Goal: Information Seeking & Learning: Check status

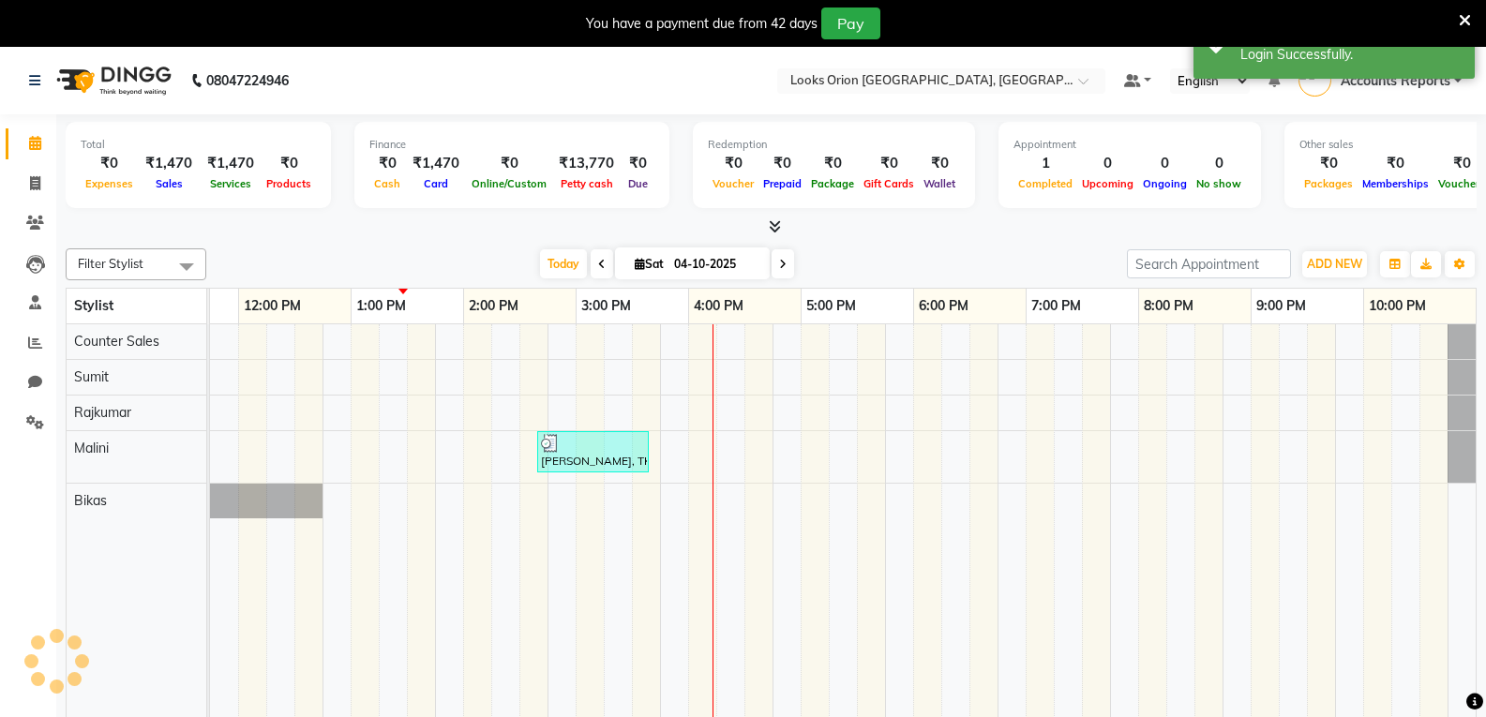
scroll to position [0, 309]
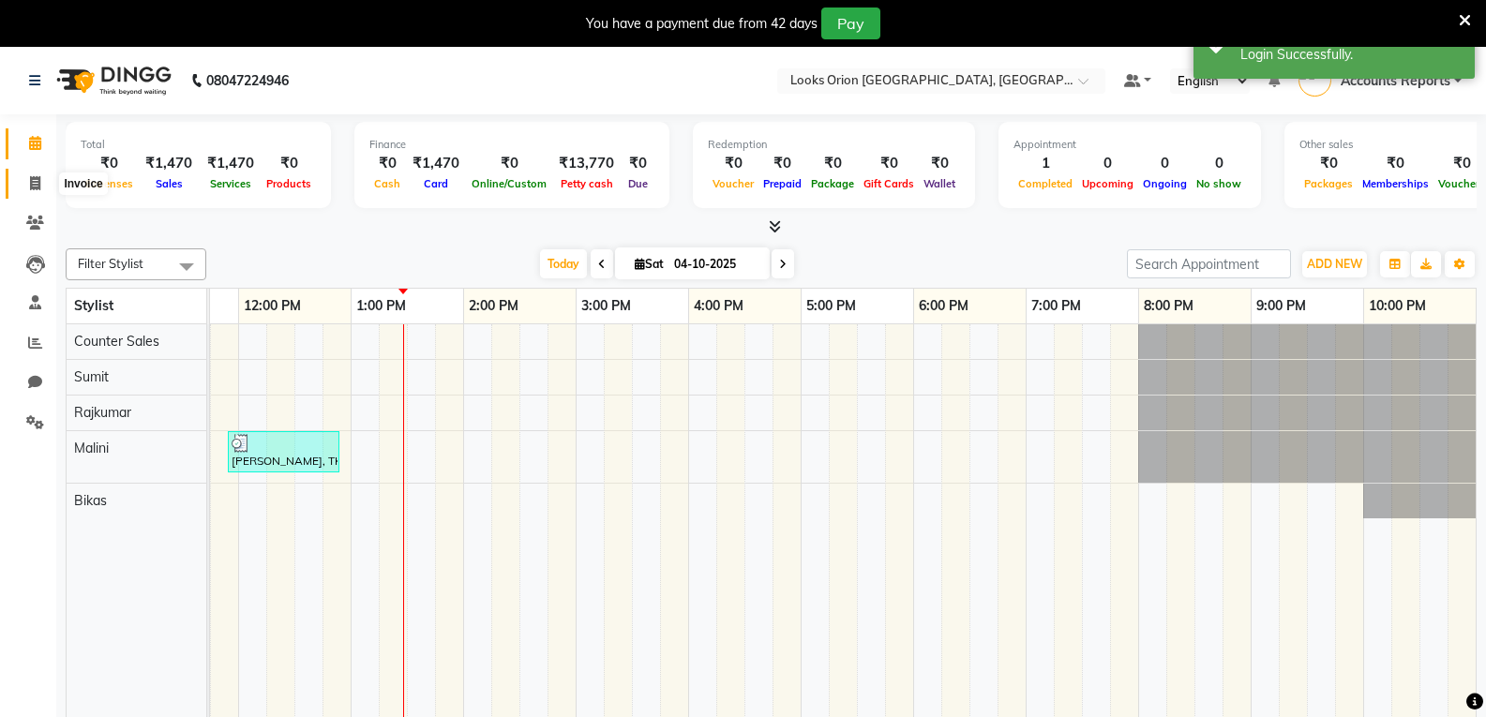
click at [30, 185] on icon at bounding box center [35, 183] width 10 height 14
select select "service"
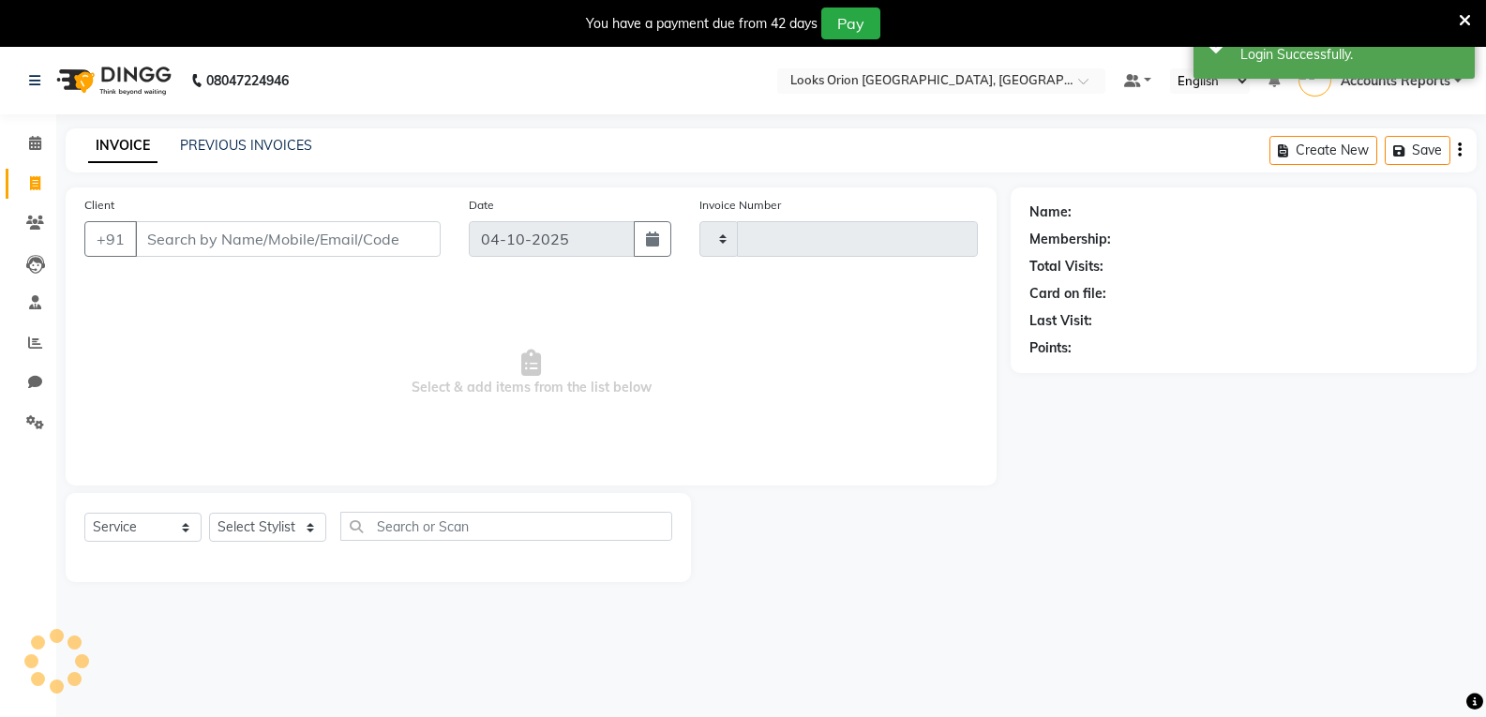
type input "0920"
select select "8943"
click at [294, 140] on link "PREVIOUS INVOICES" at bounding box center [246, 145] width 132 height 17
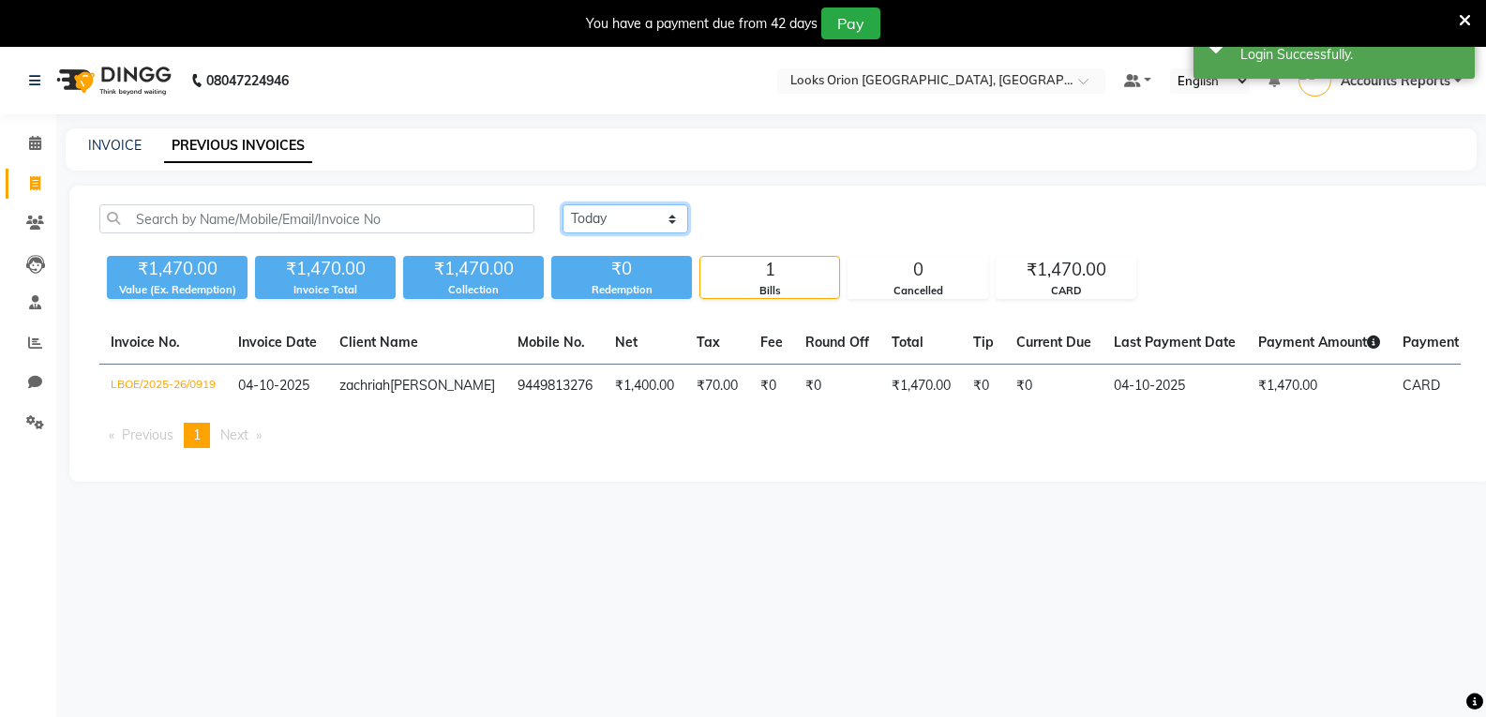
drag, startPoint x: 664, startPoint y: 215, endPoint x: 664, endPoint y: 231, distance: 15.9
click at [664, 215] on select "[DATE] [DATE] Custom Range" at bounding box center [626, 218] width 126 height 29
select select "range"
click at [563, 204] on select "[DATE] [DATE] Custom Range" at bounding box center [626, 218] width 126 height 29
click at [819, 226] on input "04-10-2025" at bounding box center [778, 219] width 131 height 26
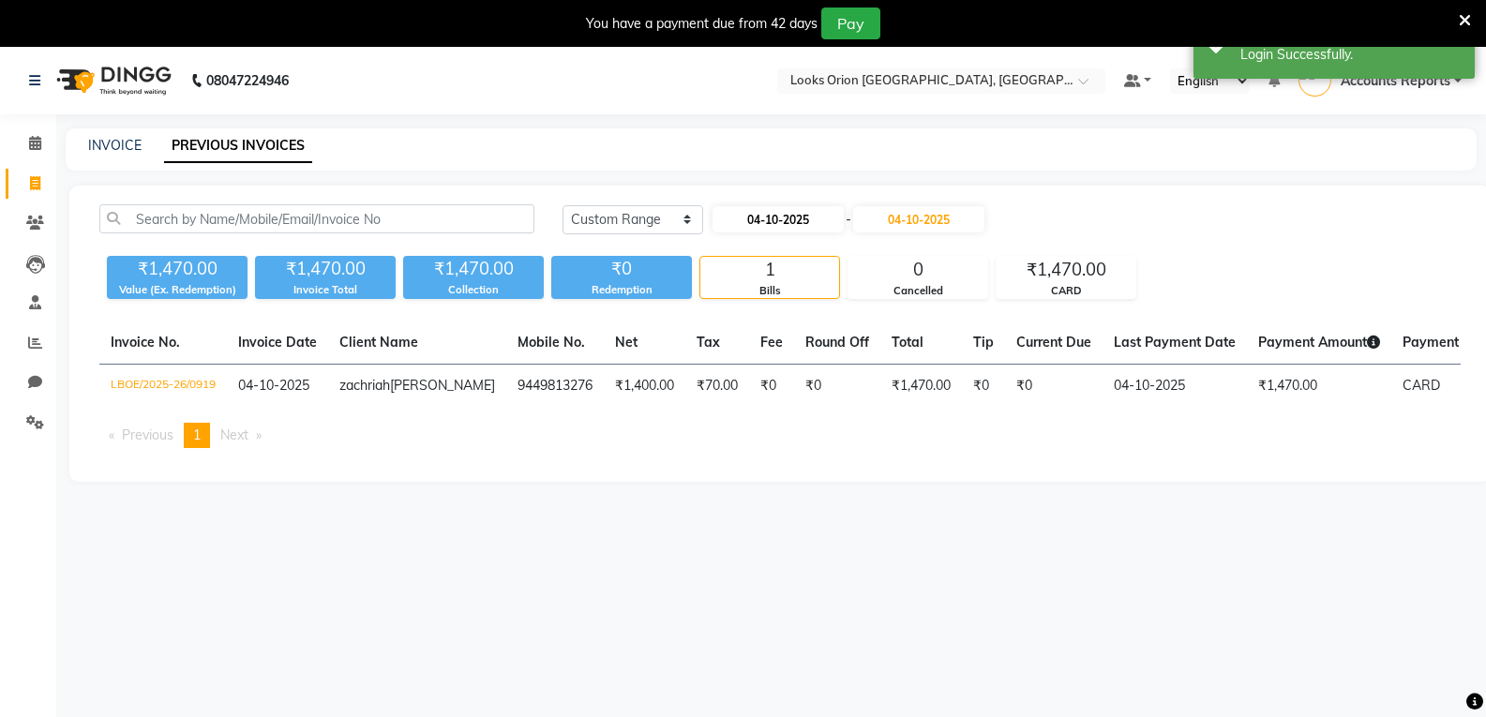
select select "10"
select select "2025"
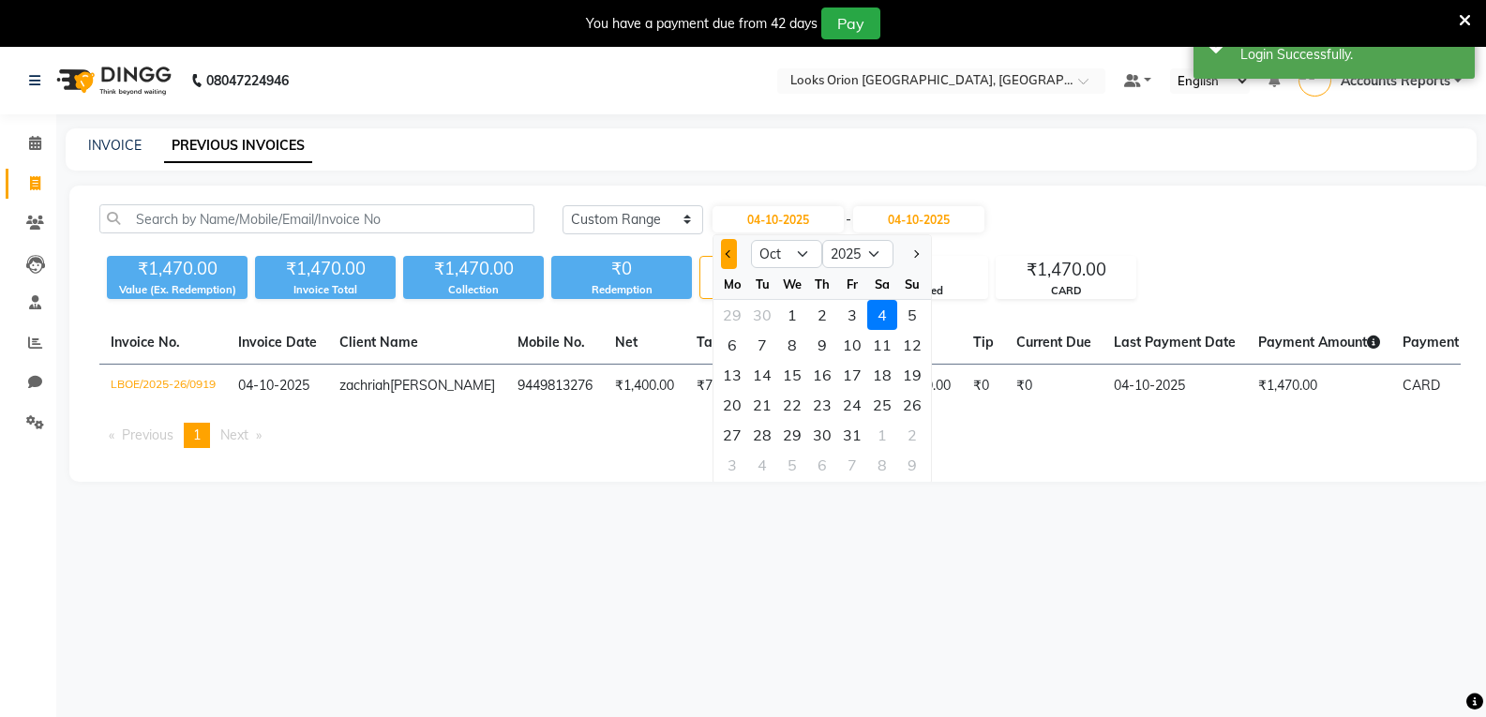
click at [727, 258] on button "Previous month" at bounding box center [729, 254] width 16 height 30
select select "9"
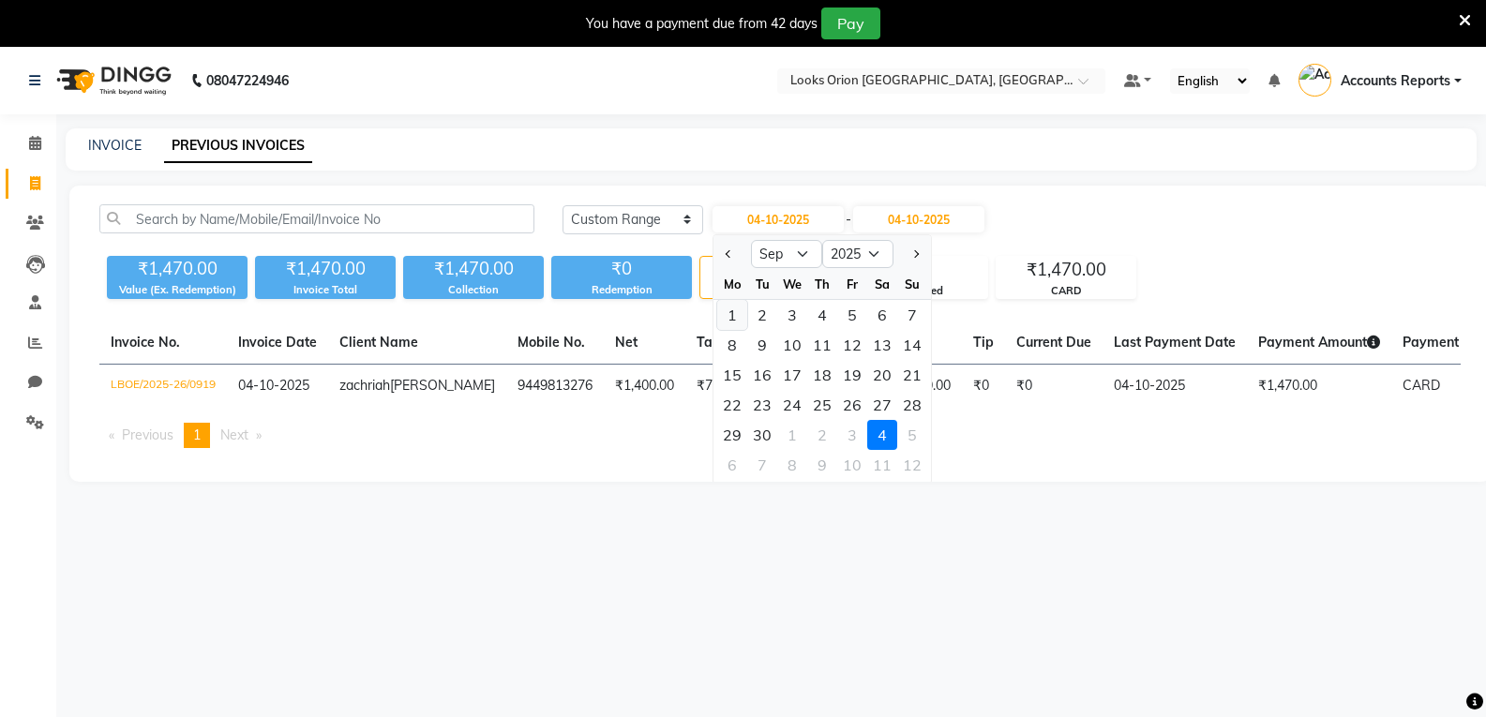
click at [740, 311] on div "1" at bounding box center [732, 315] width 30 height 30
type input "01-09-2025"
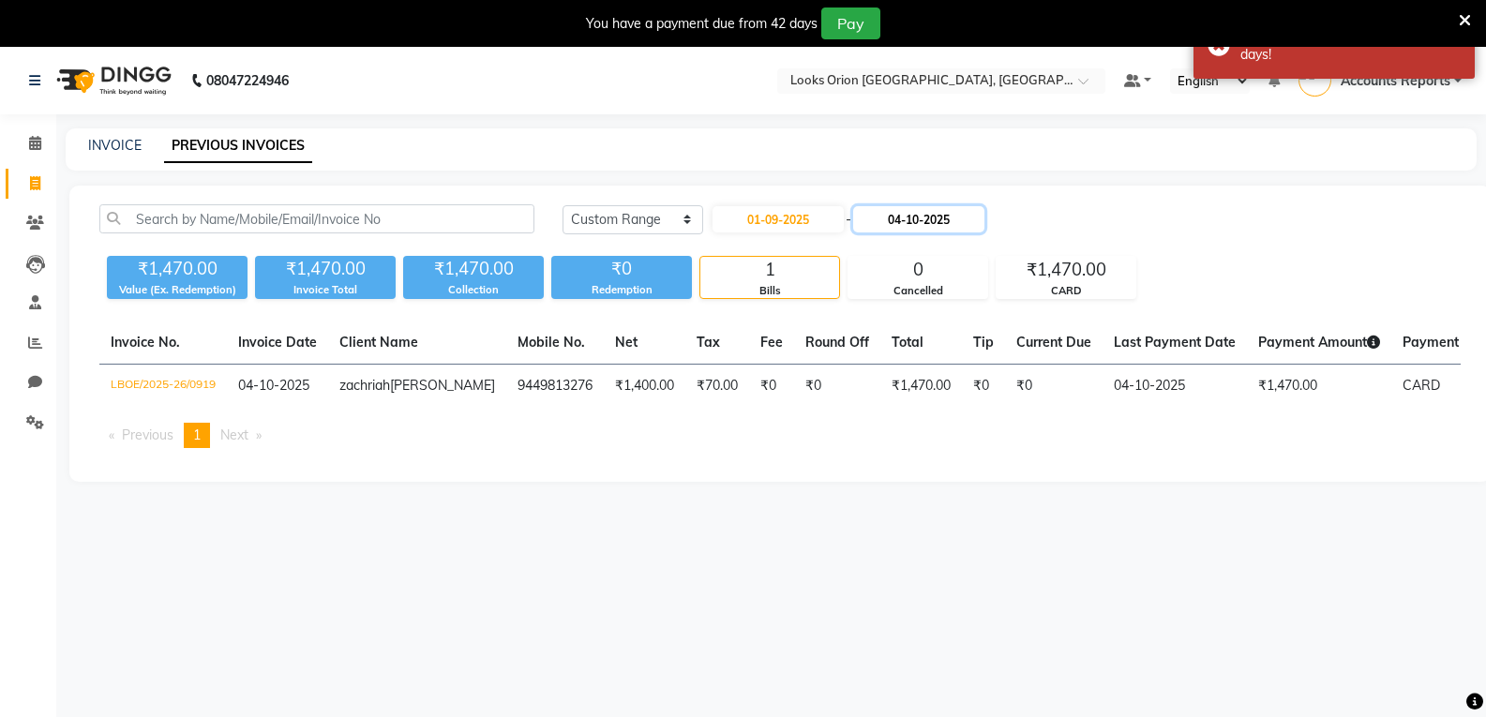
click at [959, 218] on input "04-10-2025" at bounding box center [918, 219] width 131 height 26
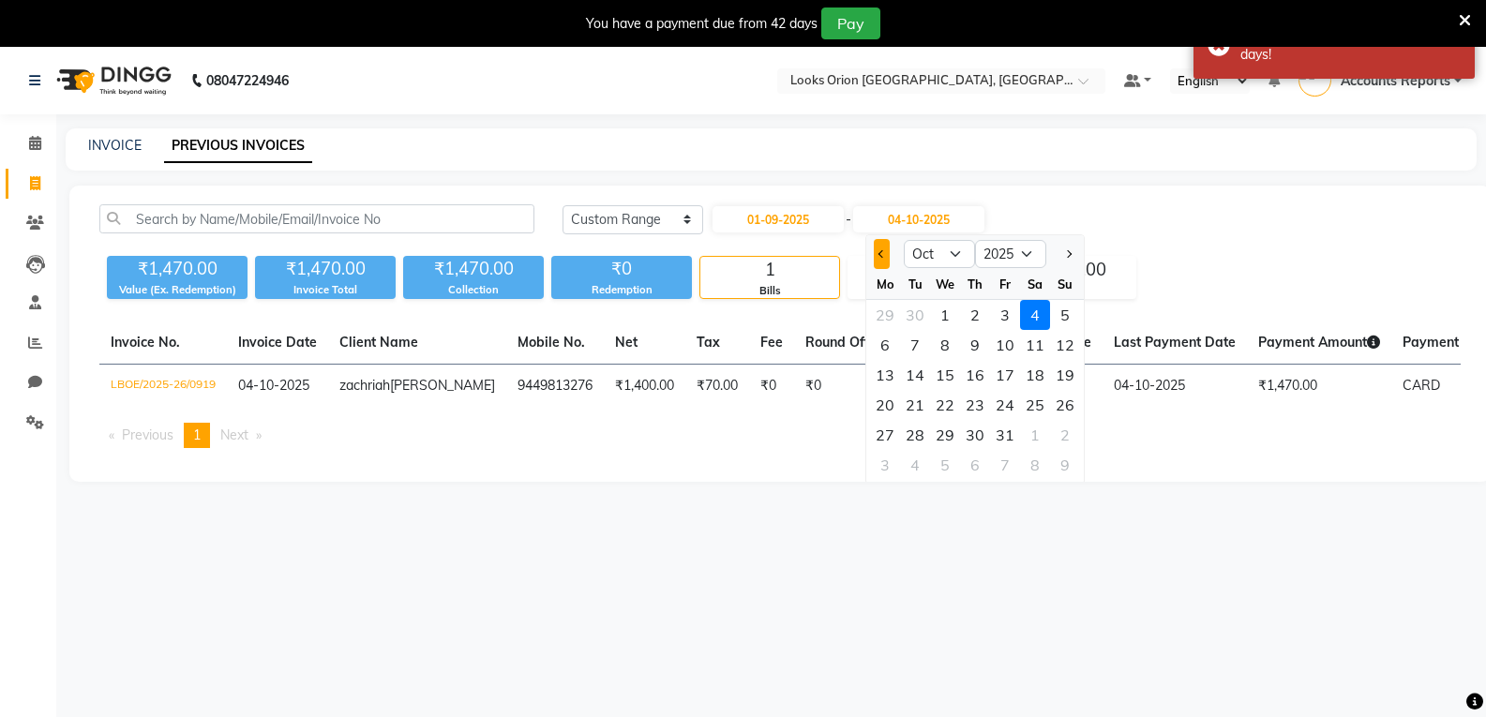
click at [878, 261] on button "Previous month" at bounding box center [882, 254] width 16 height 30
select select "9"
click at [921, 434] on div "30" at bounding box center [915, 435] width 30 height 30
type input "30-09-2025"
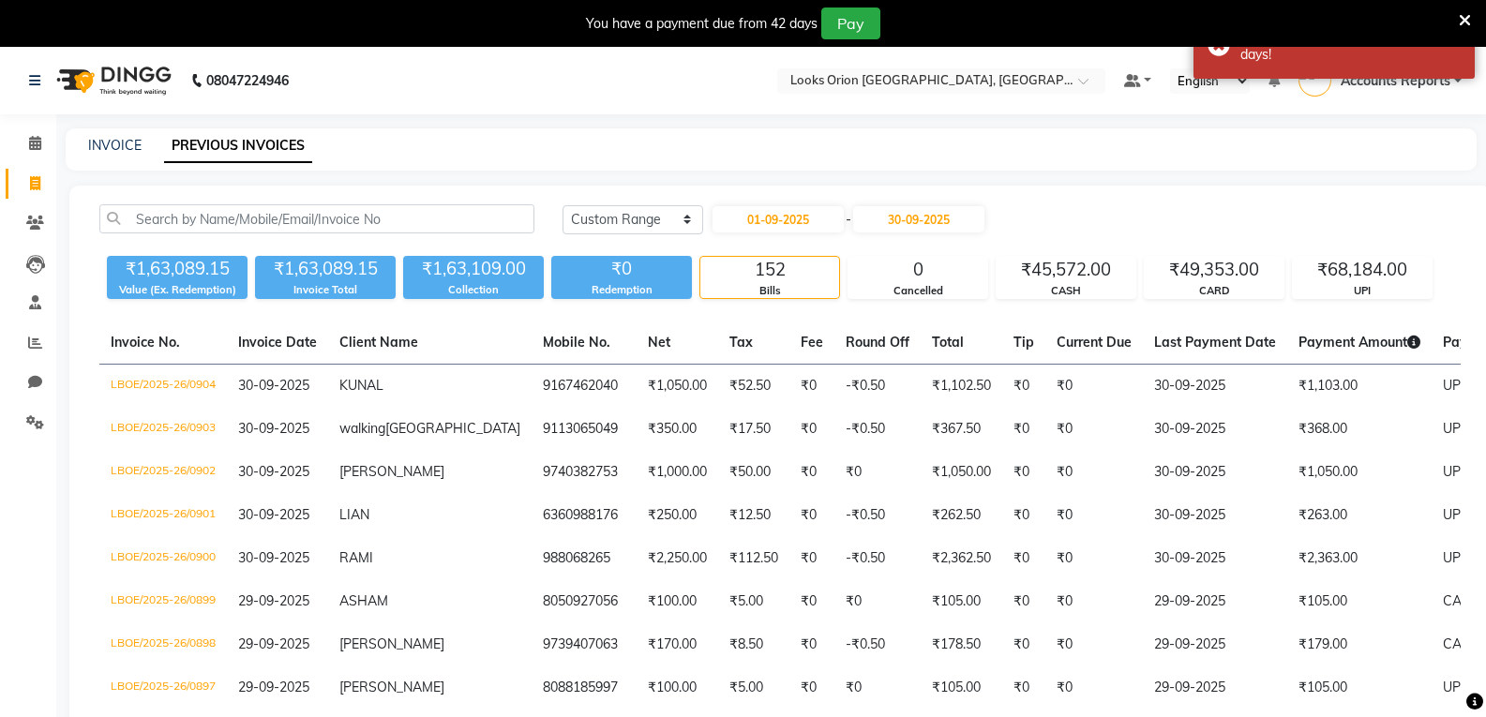
click at [1443, 341] on span "Payment Methods" at bounding box center [1506, 342] width 127 height 17
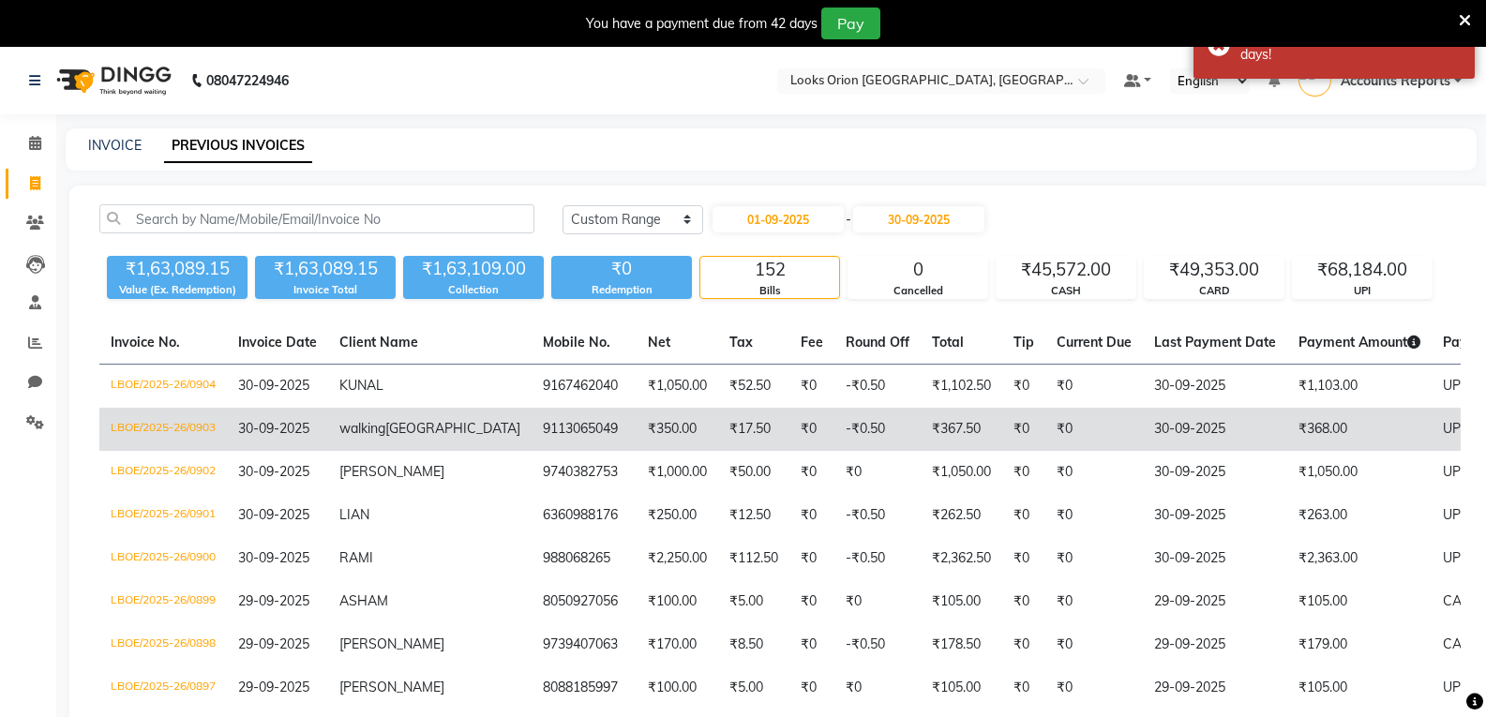
drag, startPoint x: 1347, startPoint y: 448, endPoint x: 1280, endPoint y: 454, distance: 66.8
click at [1280, 451] on tr "LBOE/2025-26/0903 [DATE] walking [GEOGRAPHIC_DATA] 9113065049 ₹350.00 ₹17.50 ₹0…" at bounding box center [929, 429] width 1661 height 43
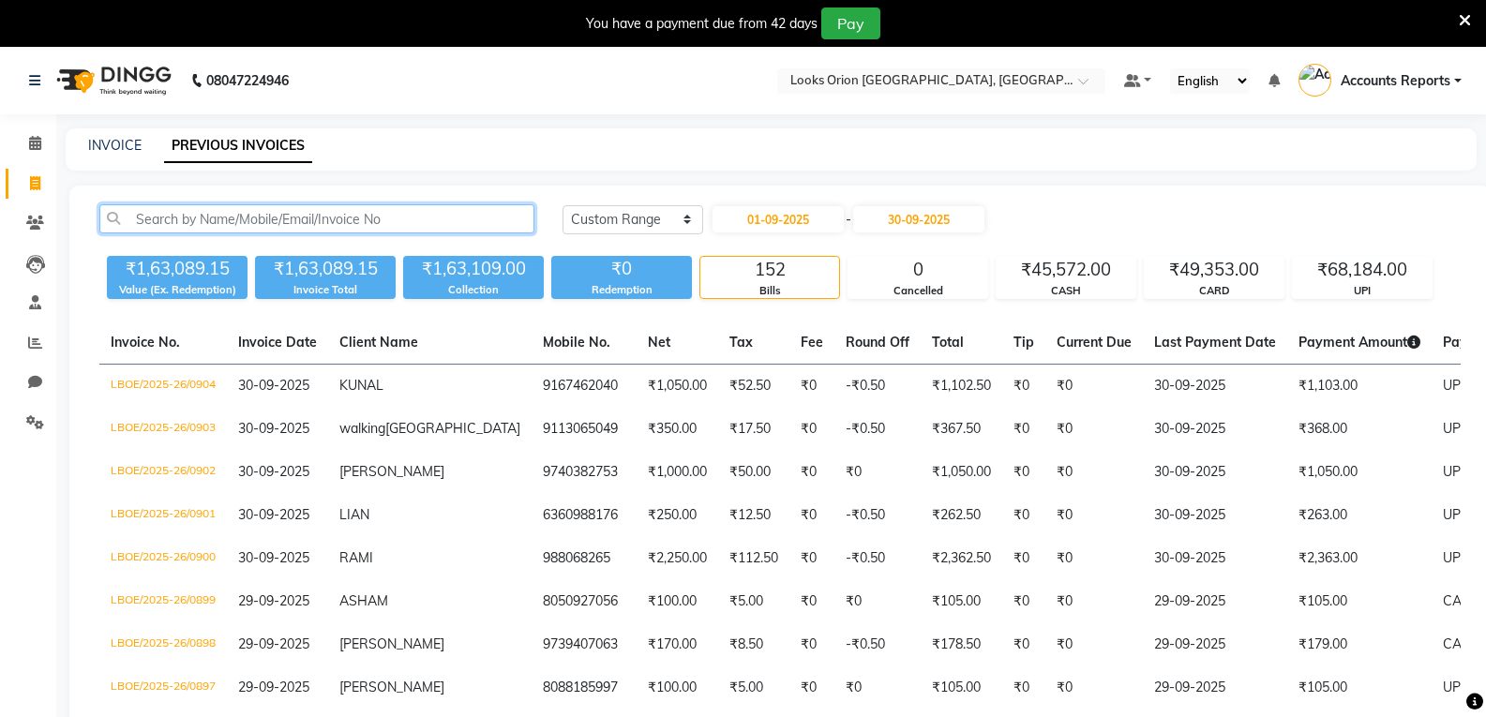
click at [461, 226] on input "text" at bounding box center [316, 218] width 435 height 29
click at [797, 269] on div "152" at bounding box center [769, 270] width 139 height 26
click at [35, 237] on link "Clients" at bounding box center [28, 223] width 45 height 31
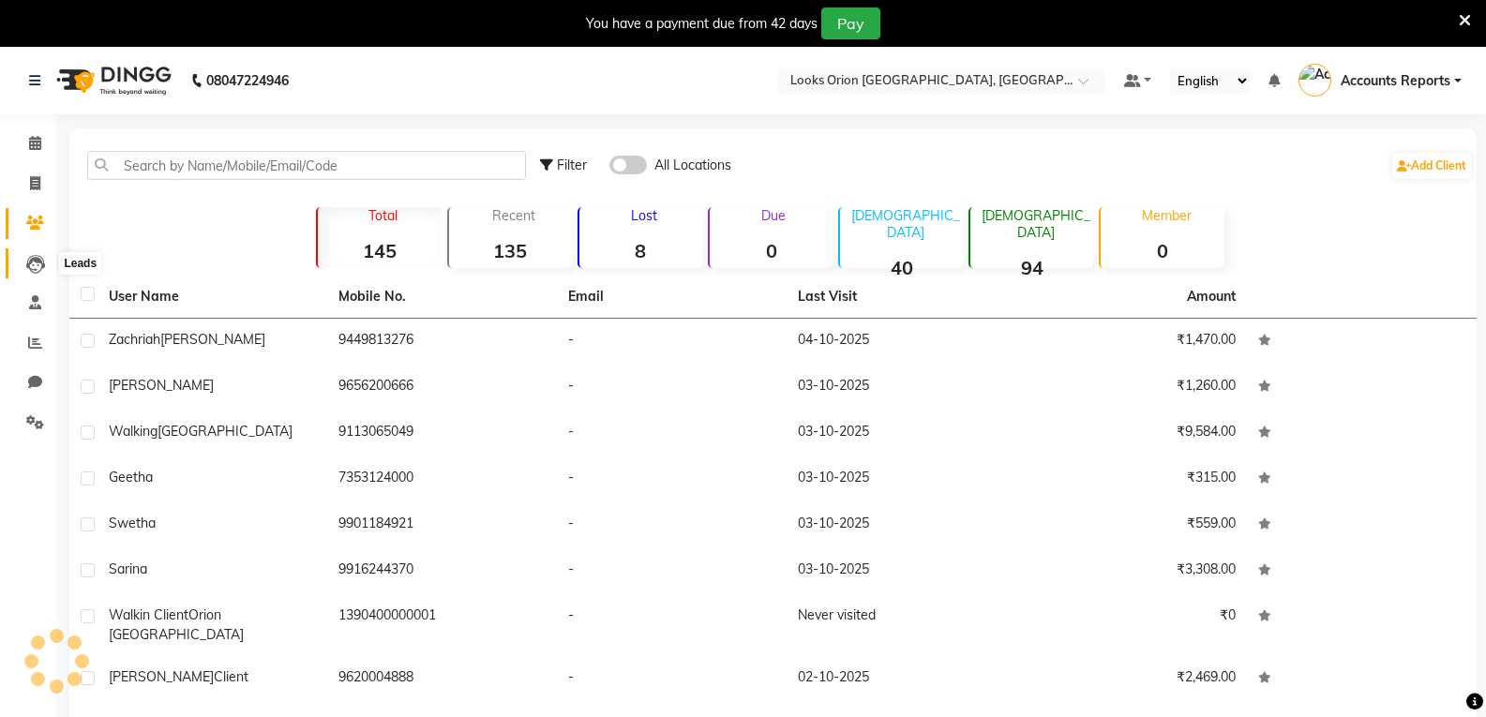
click at [34, 269] on icon at bounding box center [35, 264] width 19 height 19
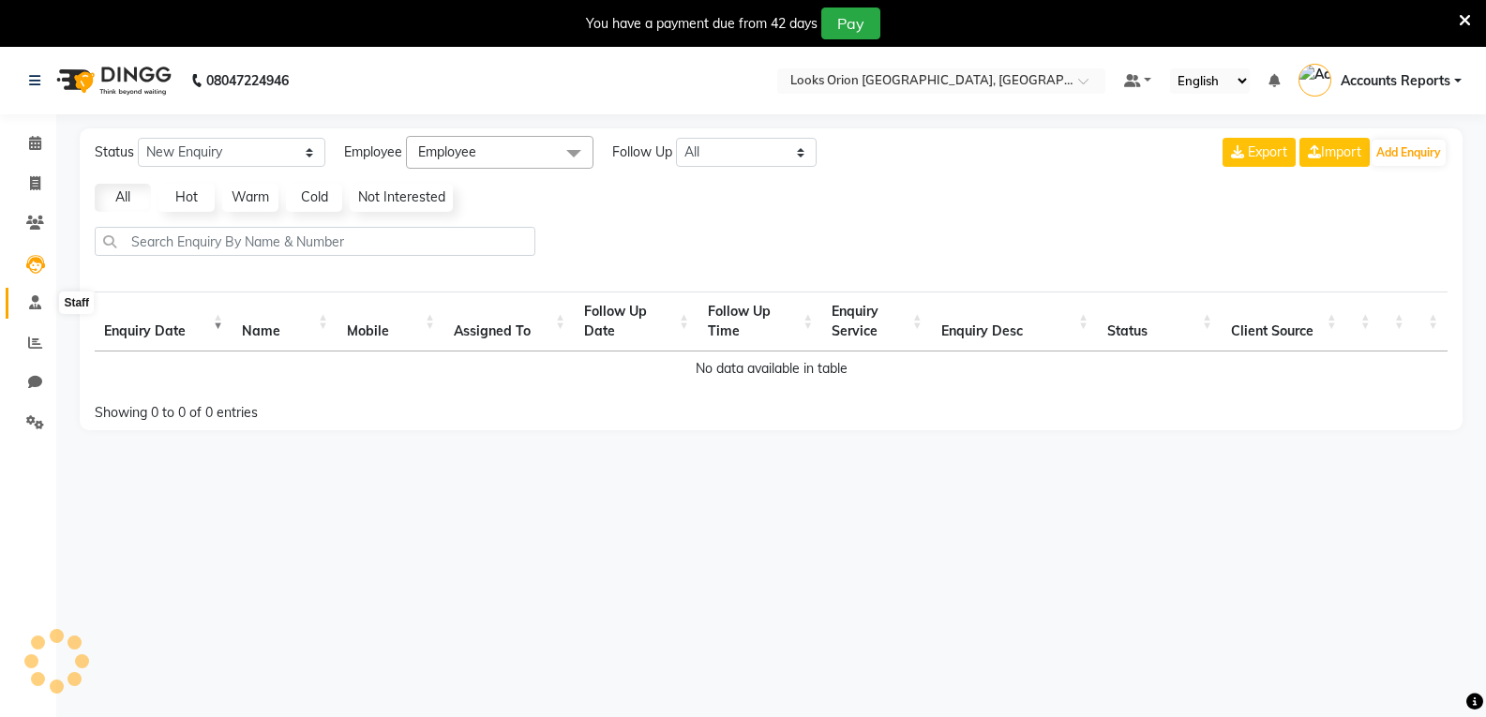
click at [34, 309] on span at bounding box center [35, 304] width 33 height 22
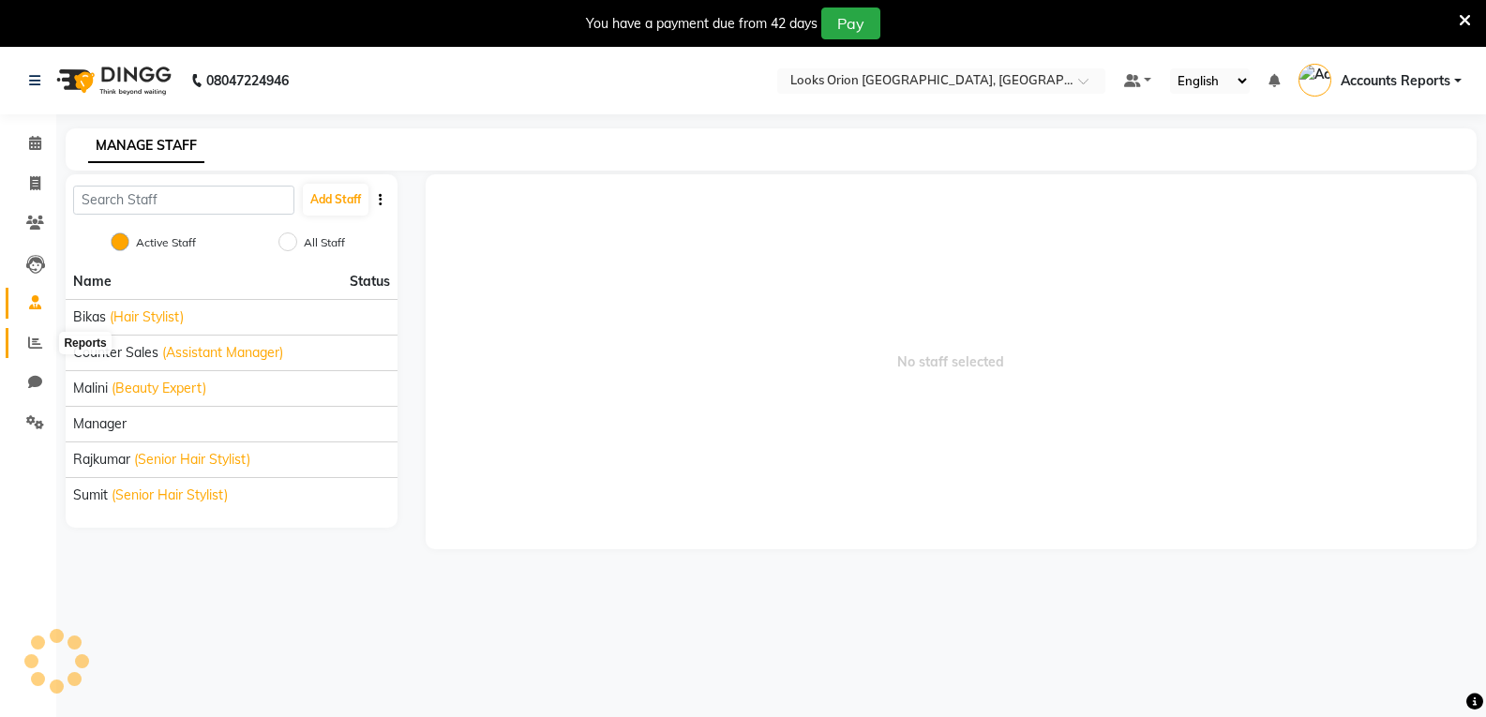
click at [34, 347] on icon at bounding box center [35, 343] width 14 height 14
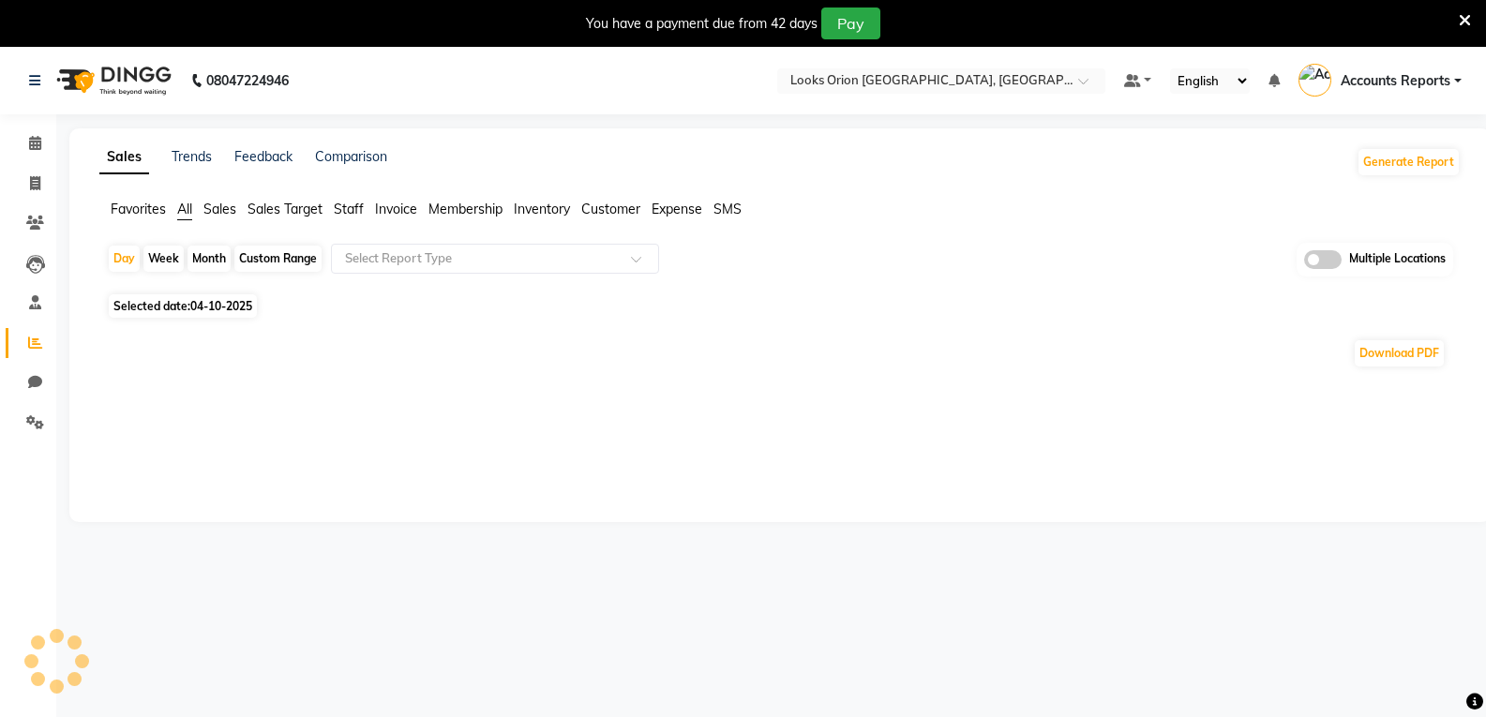
click at [391, 206] on span "Invoice" at bounding box center [396, 209] width 42 height 17
click at [288, 258] on div "Custom Range" at bounding box center [277, 259] width 87 height 26
select select "10"
select select "2025"
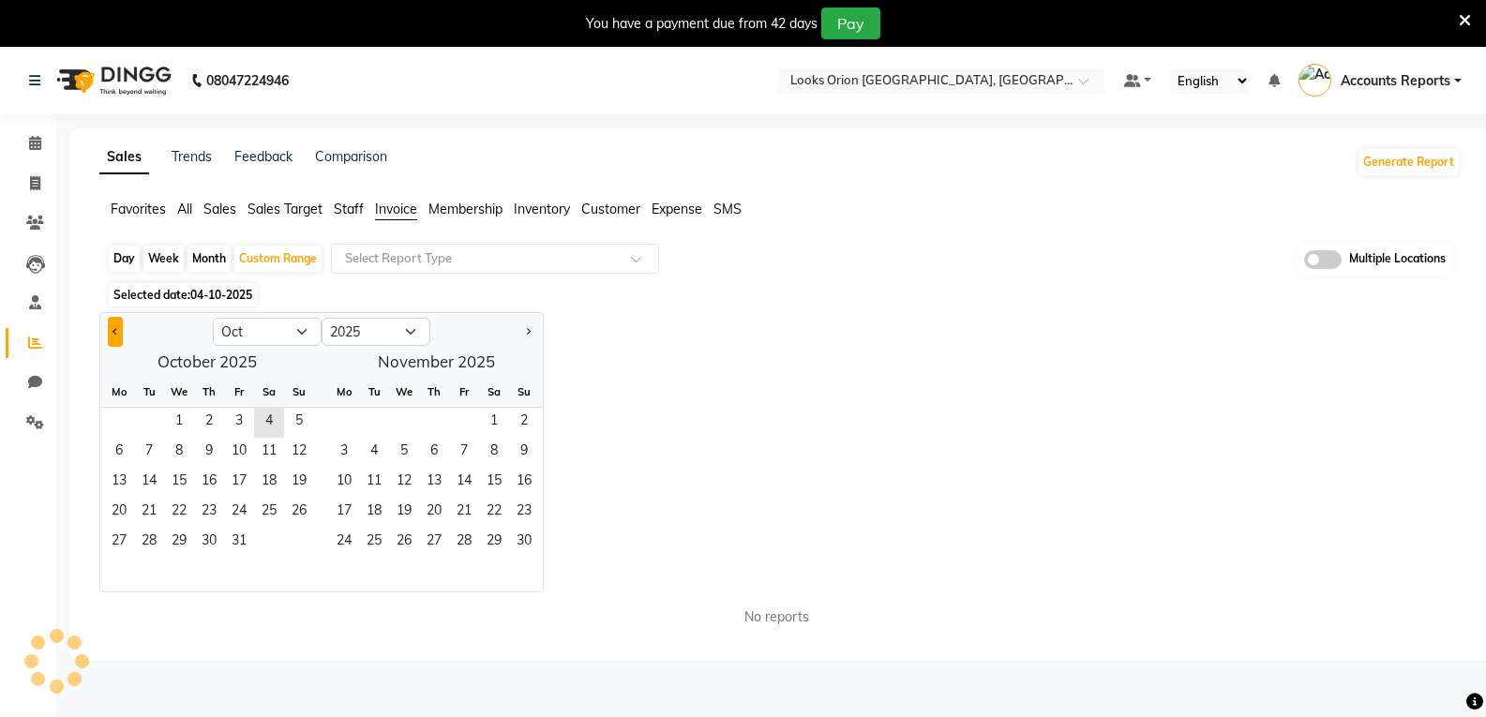
click at [114, 335] on button "Previous month" at bounding box center [115, 332] width 15 height 30
select select "9"
click at [116, 405] on div "Mo" at bounding box center [119, 392] width 30 height 30
click at [121, 415] on span "1" at bounding box center [119, 423] width 30 height 30
click at [158, 535] on span "30" at bounding box center [149, 543] width 30 height 30
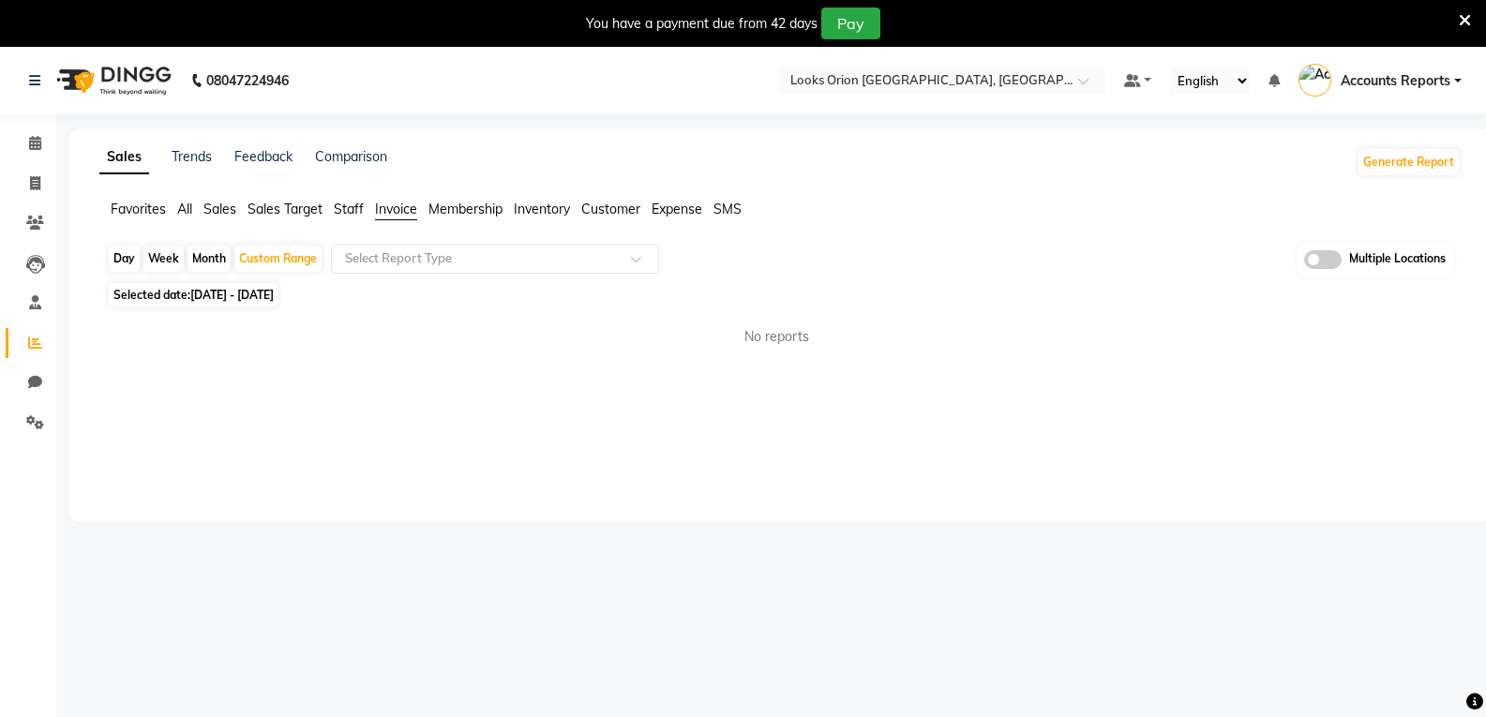
click at [185, 212] on span "All" at bounding box center [184, 209] width 15 height 17
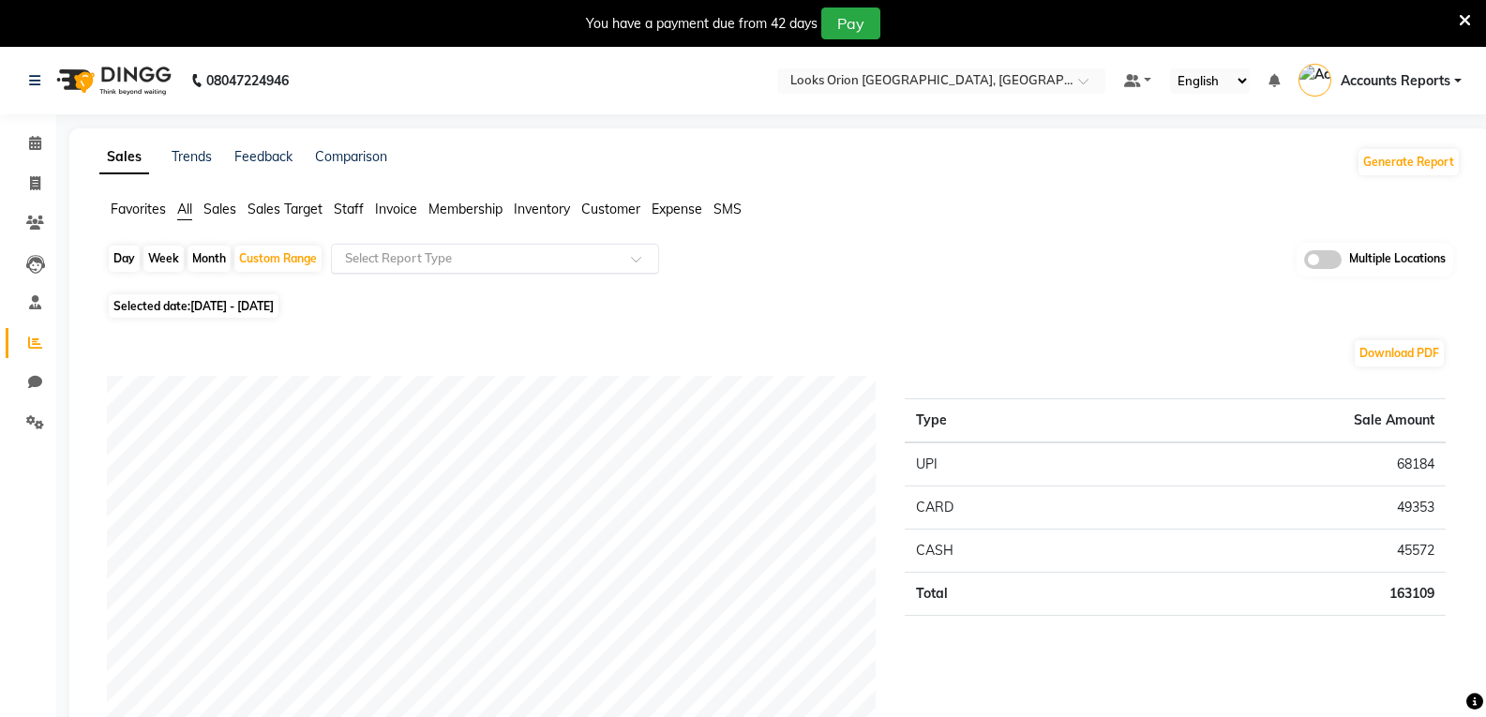
click at [624, 263] on div at bounding box center [495, 258] width 326 height 19
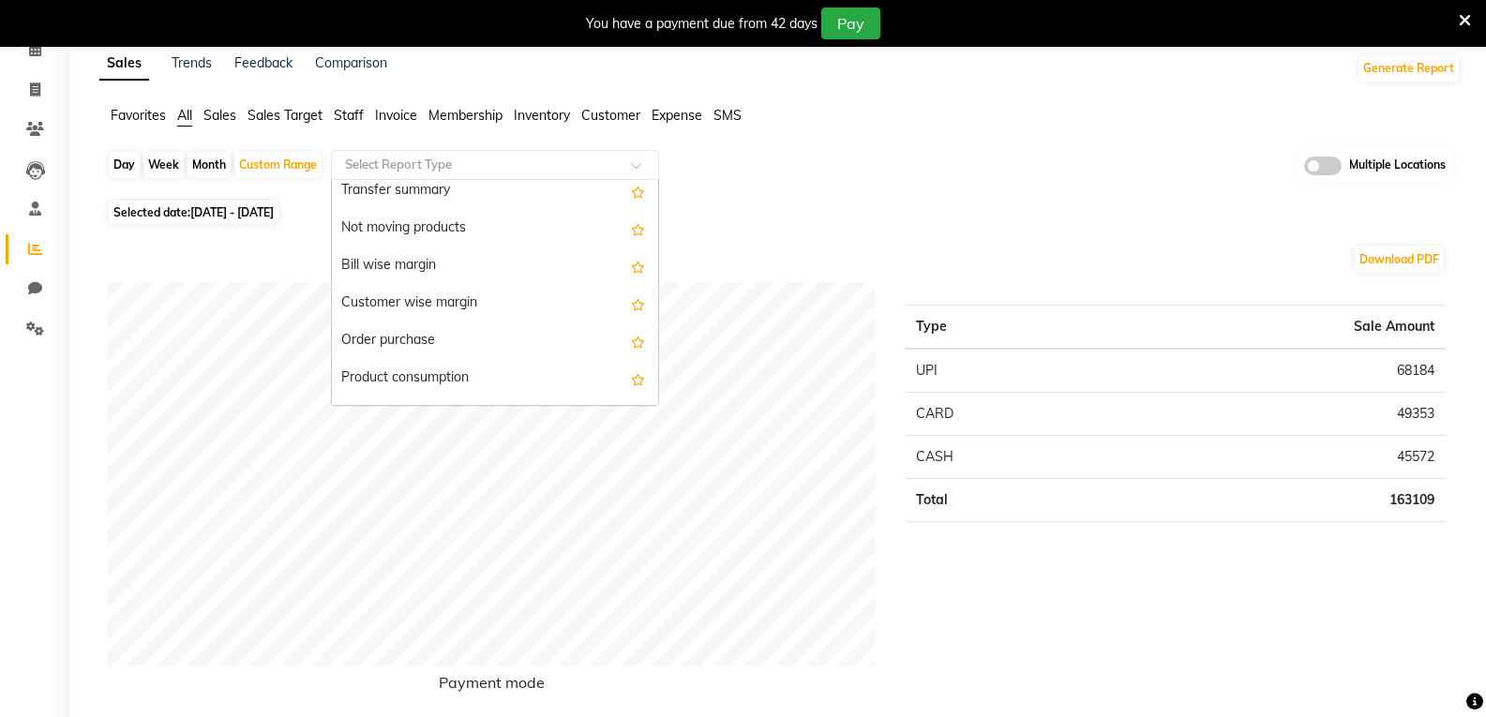
scroll to position [2344, 0]
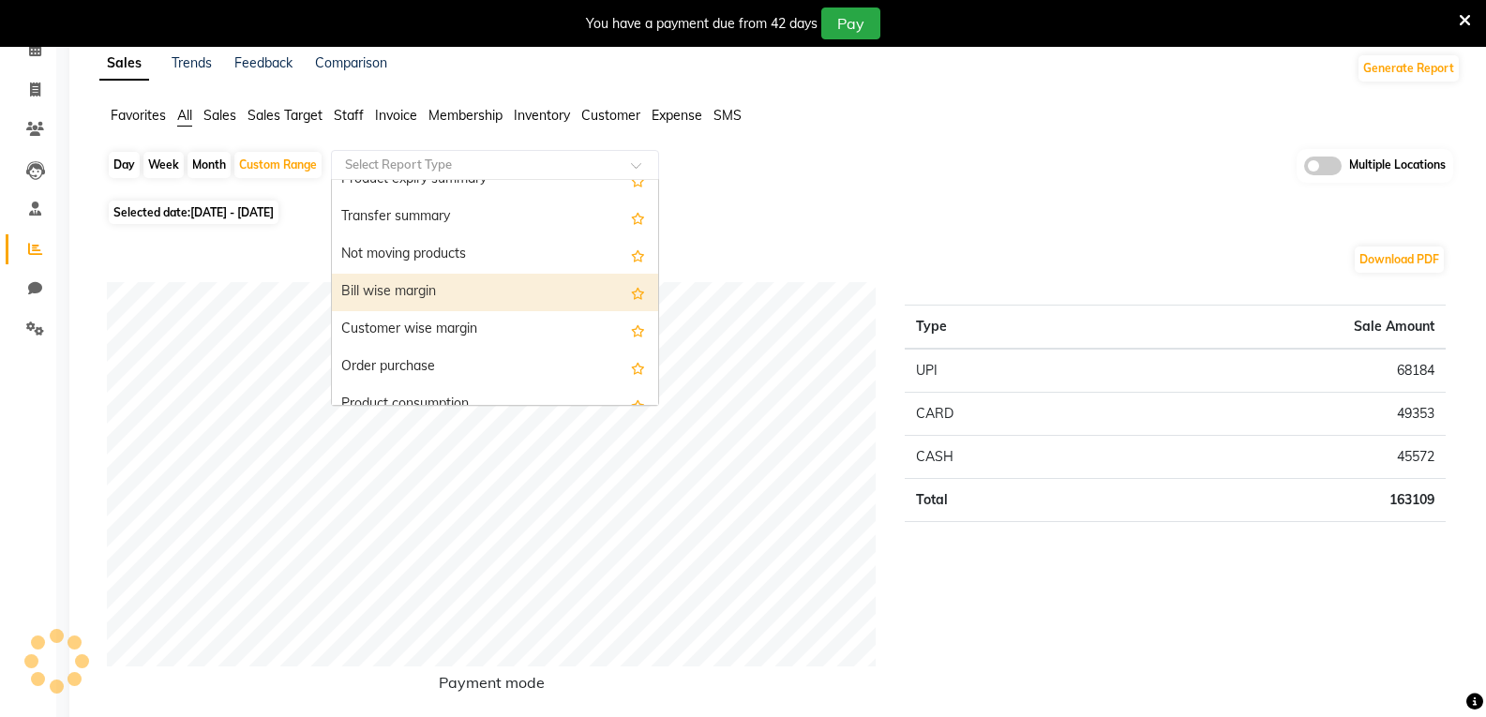
click at [452, 278] on div "Bill wise margin" at bounding box center [495, 293] width 326 height 38
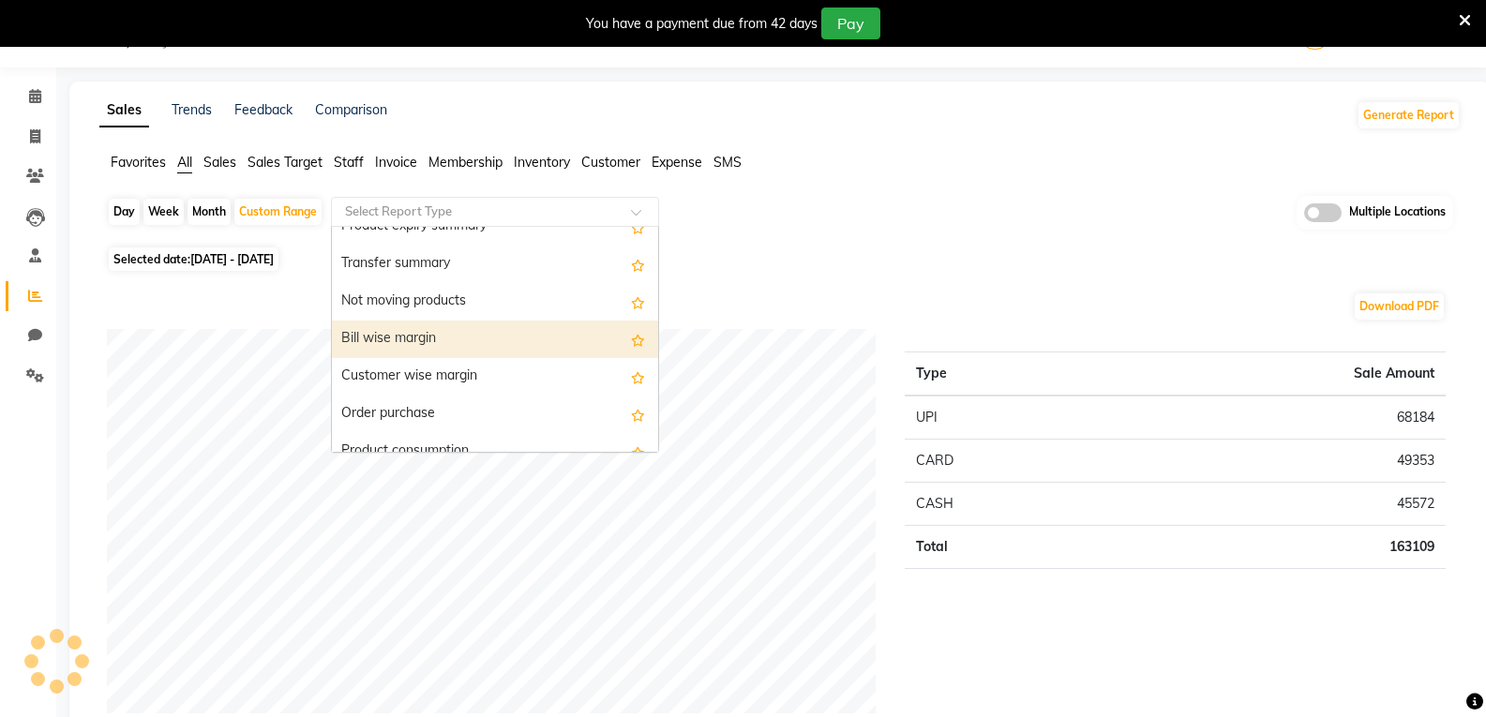
select select "filtered_report"
select select "pdf"
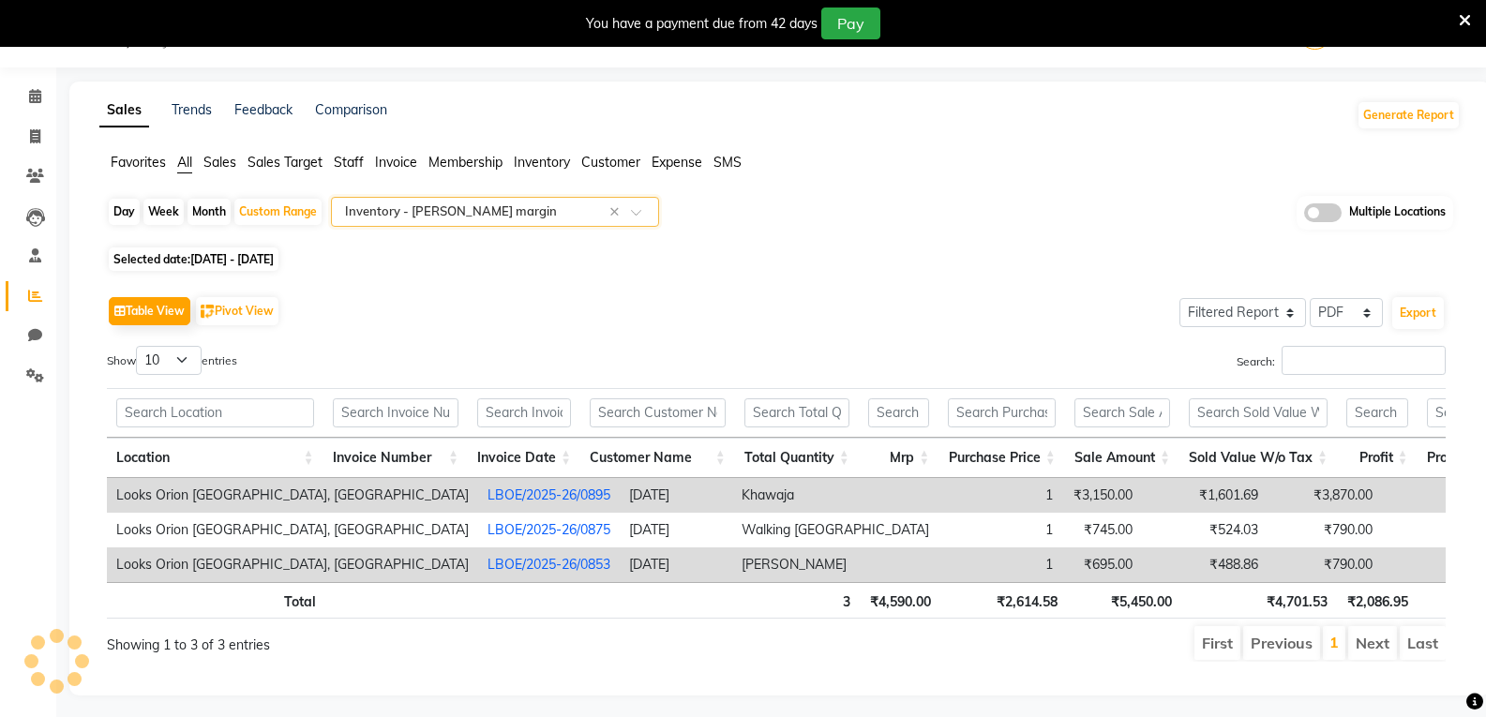
scroll to position [82, 0]
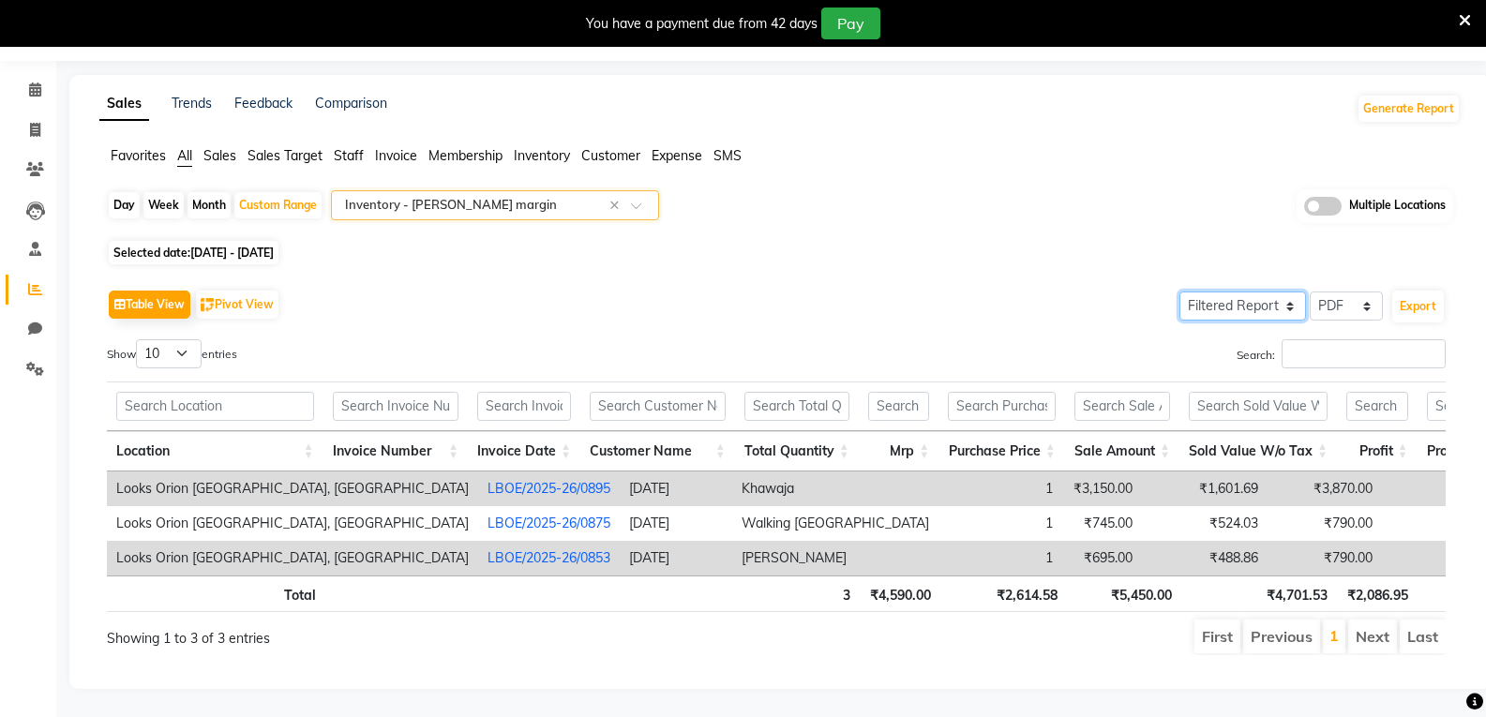
click at [1292, 292] on select "Select Full Report Filtered Report" at bounding box center [1243, 306] width 127 height 29
click at [1181, 292] on select "Select Full Report Filtered Report" at bounding box center [1243, 306] width 127 height 29
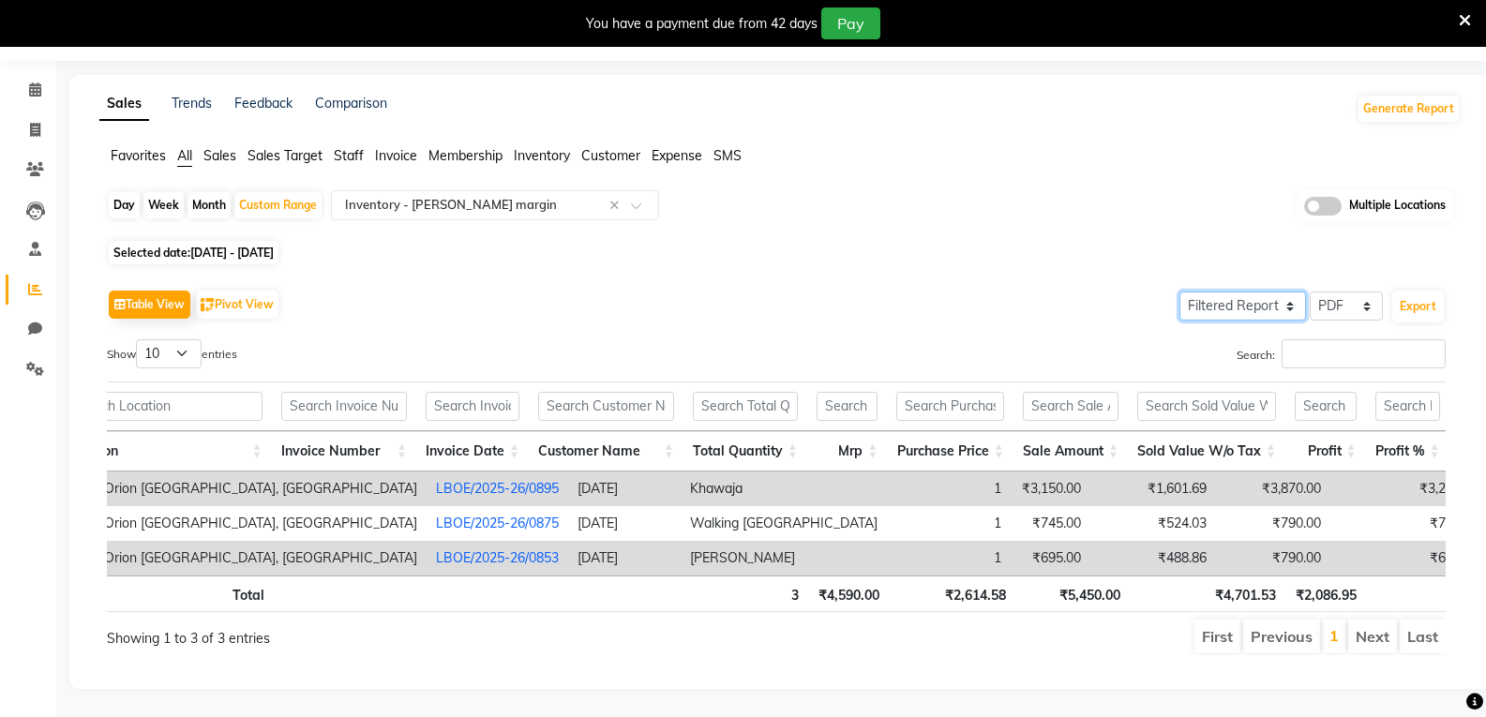
scroll to position [0, 0]
click at [432, 480] on link "LBOE/2025-26/0895" at bounding box center [493, 488] width 123 height 17
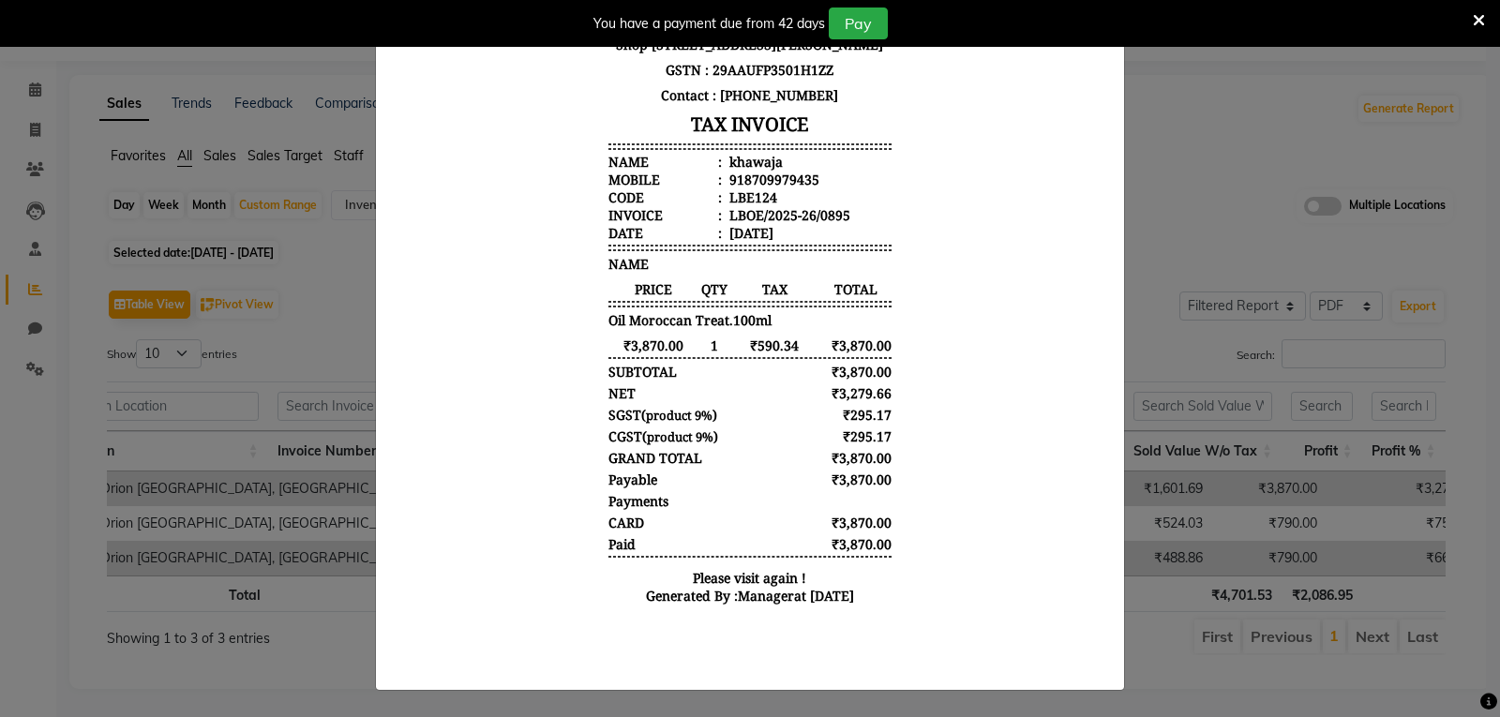
click at [1186, 111] on ngb-modal-window "INVOICE View Invoice Close" at bounding box center [750, 358] width 1500 height 717
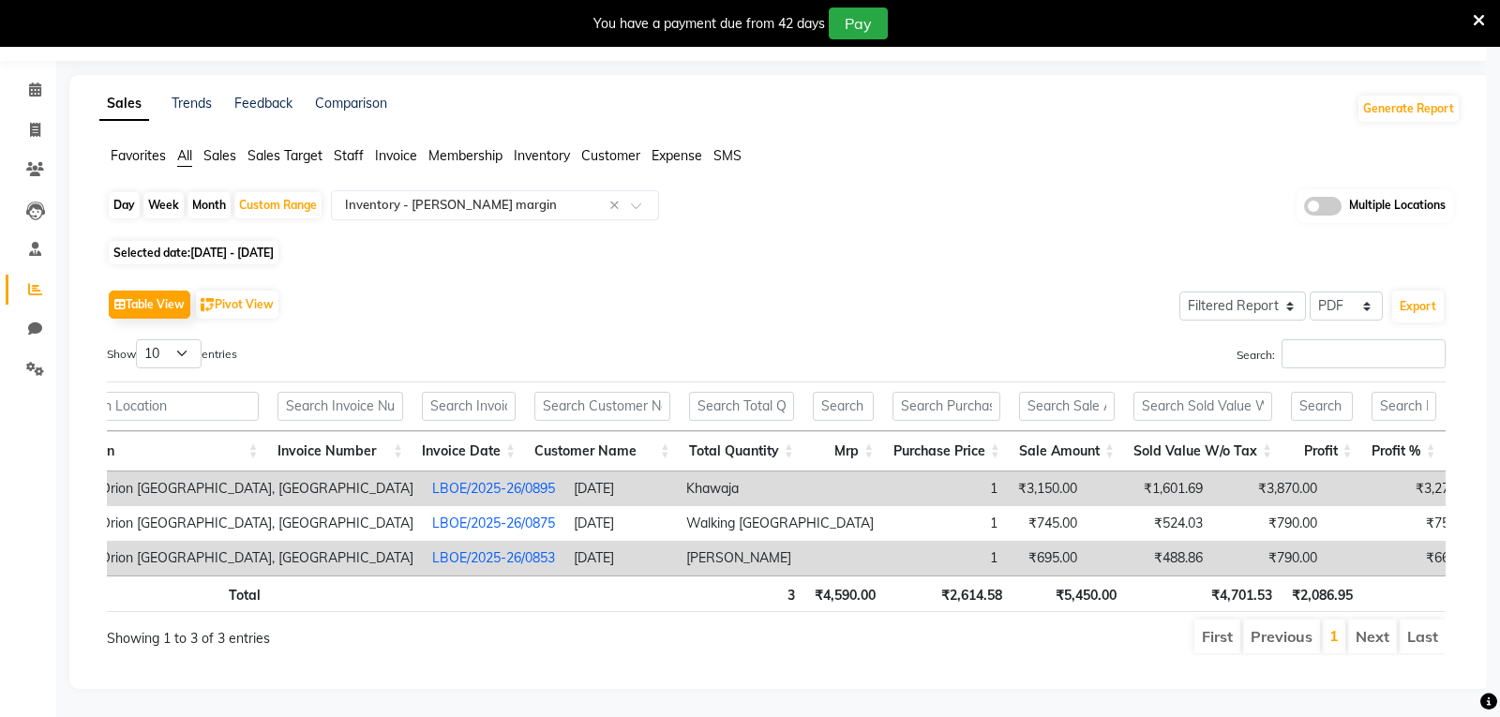
scroll to position [0, 41]
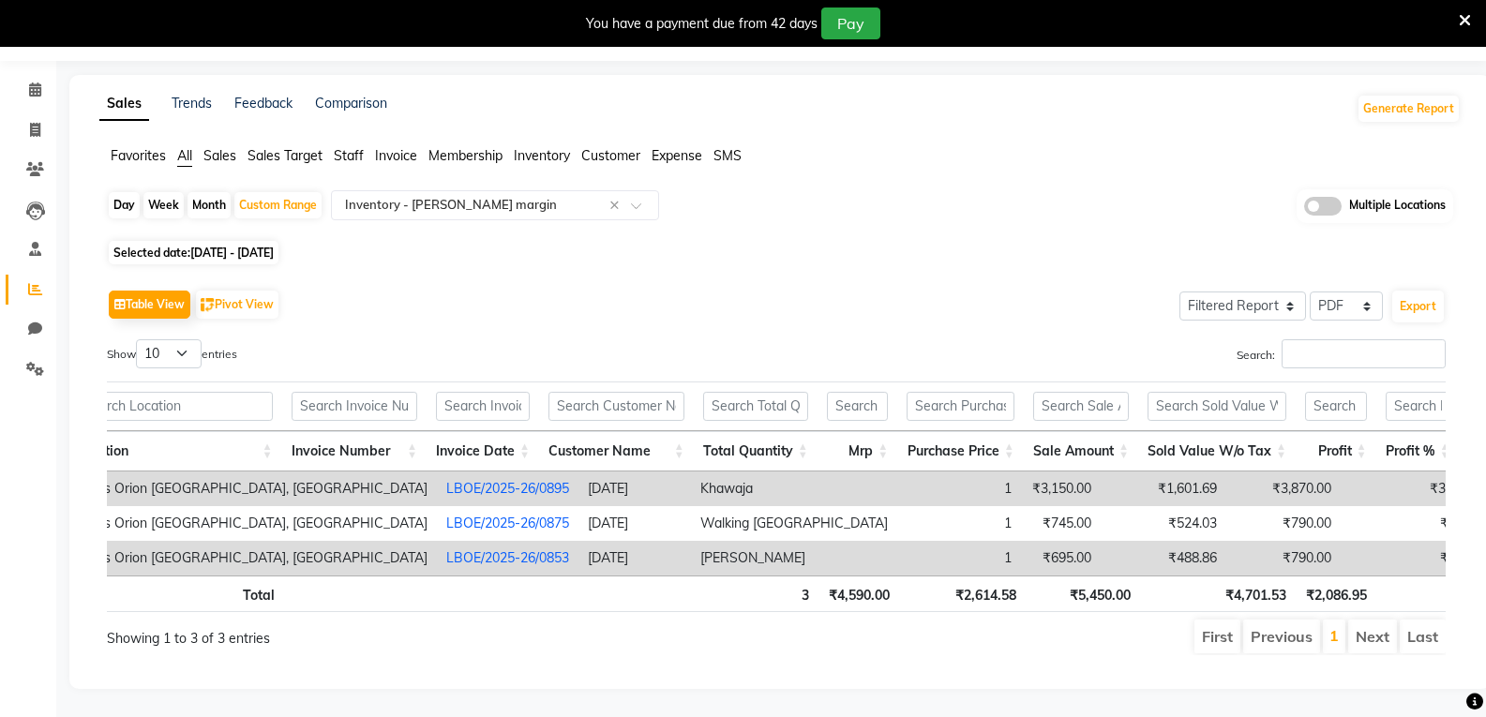
click at [1226, 472] on td "₹3,870.00" at bounding box center [1283, 489] width 114 height 35
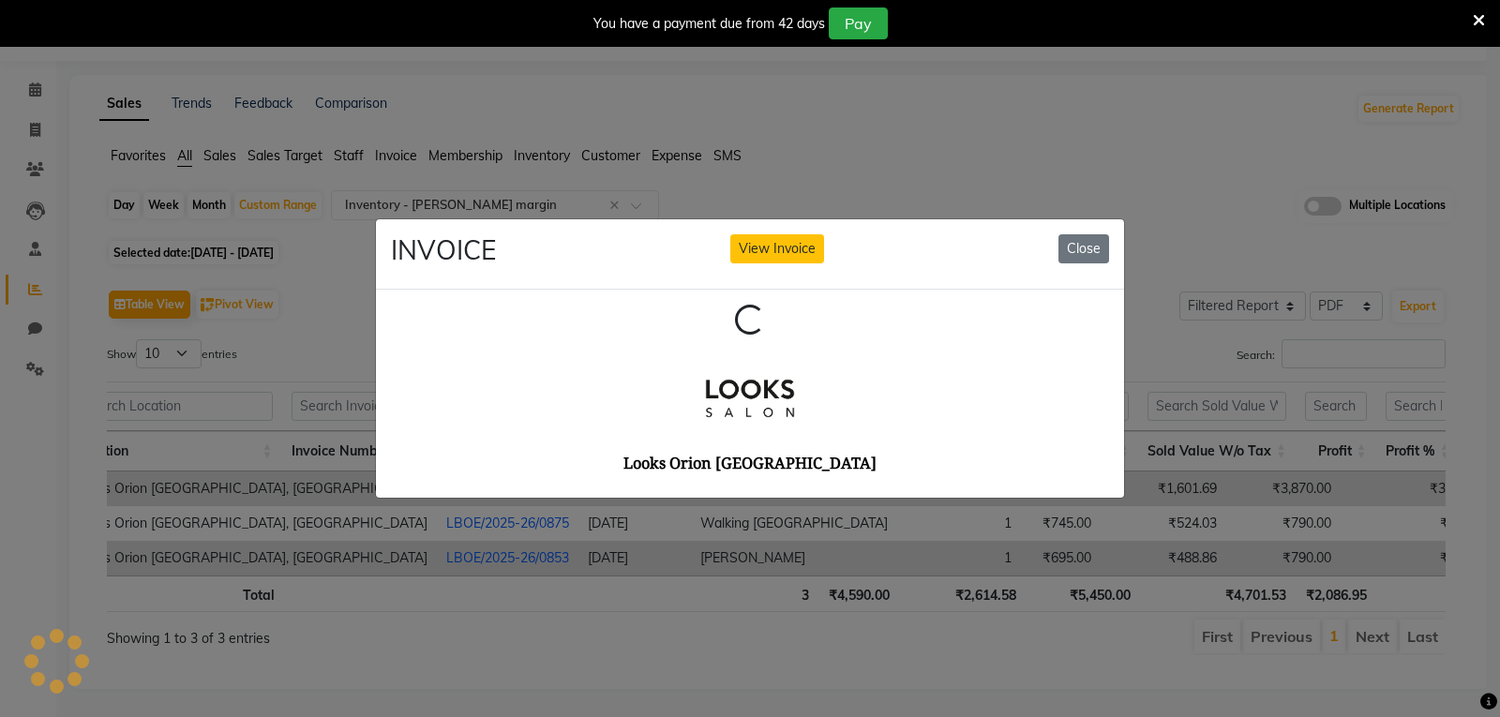
scroll to position [0, 0]
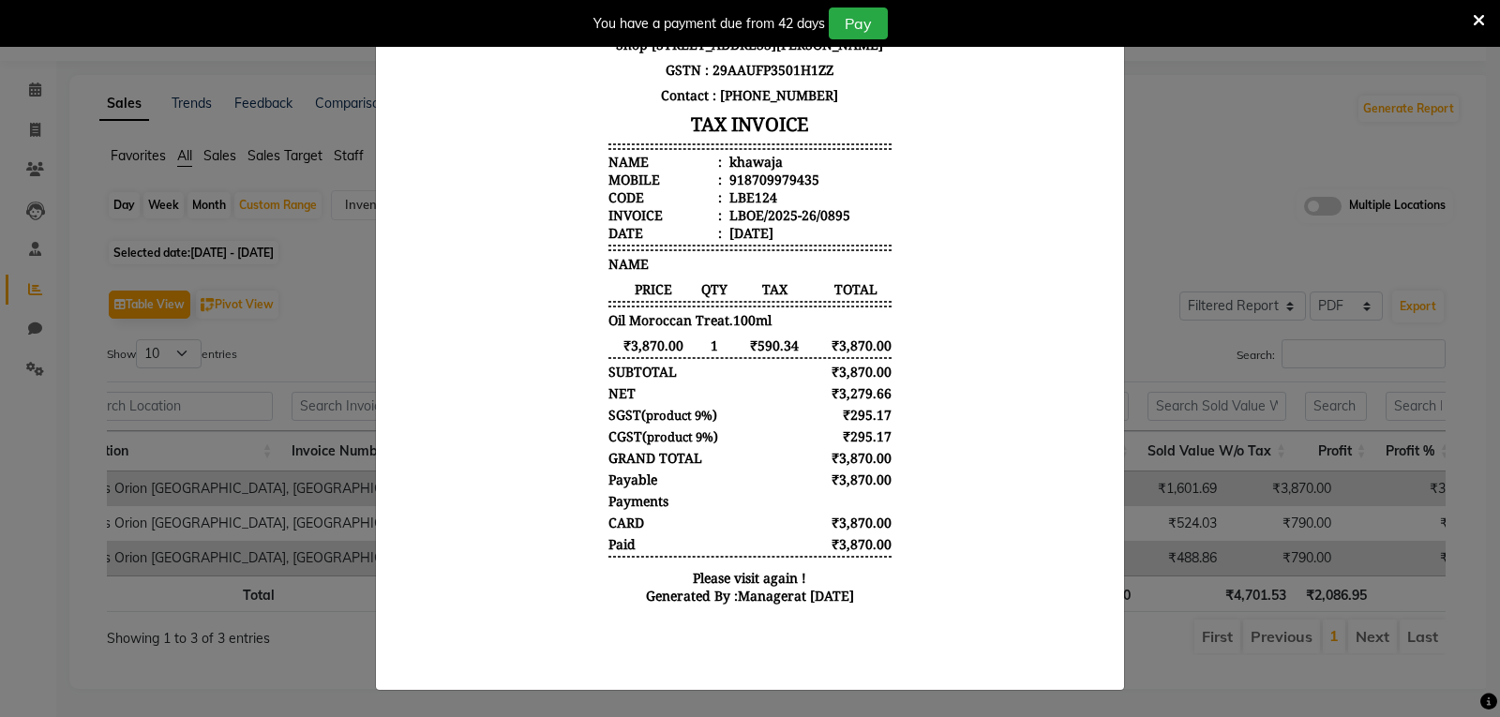
click at [1287, 160] on ngb-modal-window "INVOICE View Invoice Close" at bounding box center [750, 358] width 1500 height 717
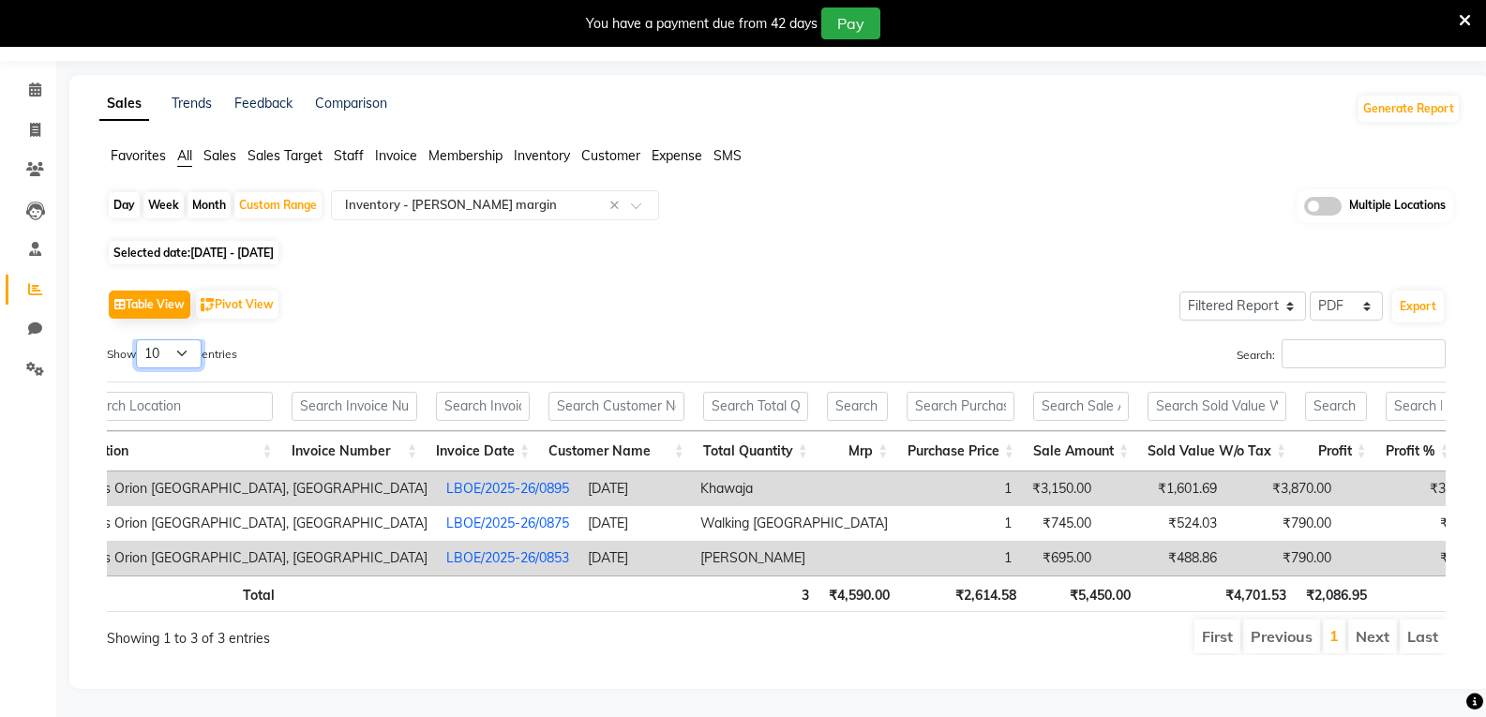
click at [190, 339] on select "10 25 50 100" at bounding box center [169, 353] width 66 height 29
select select "100"
click at [139, 339] on select "10 25 50 100" at bounding box center [169, 353] width 66 height 29
click at [194, 339] on select "10 25 50 100" at bounding box center [169, 353] width 66 height 29
click at [380, 339] on div "Show 10 25 50 100 entries" at bounding box center [434, 357] width 655 height 37
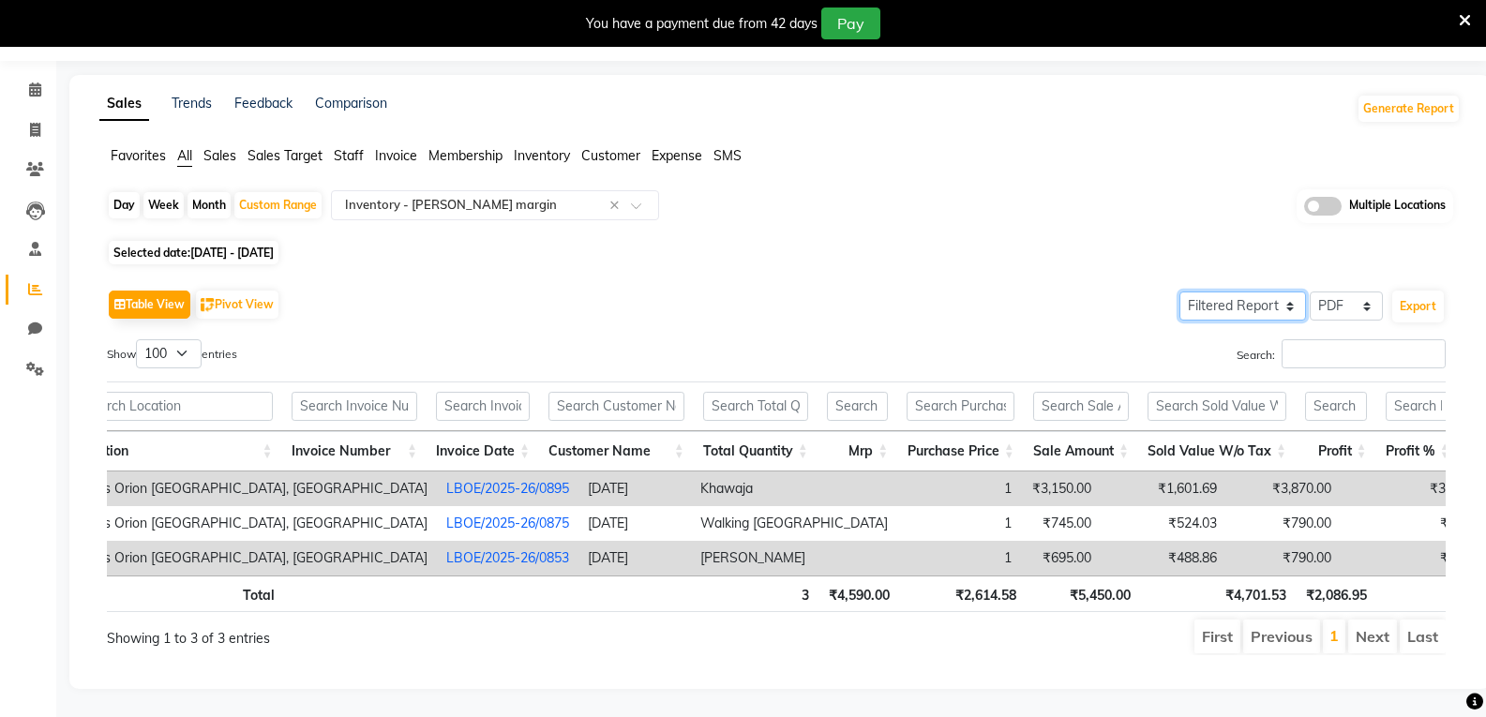
click at [1288, 292] on select "Select Full Report Filtered Report" at bounding box center [1243, 306] width 127 height 29
select select "full_report"
click at [1181, 292] on select "Select Full Report Filtered Report" at bounding box center [1243, 306] width 127 height 29
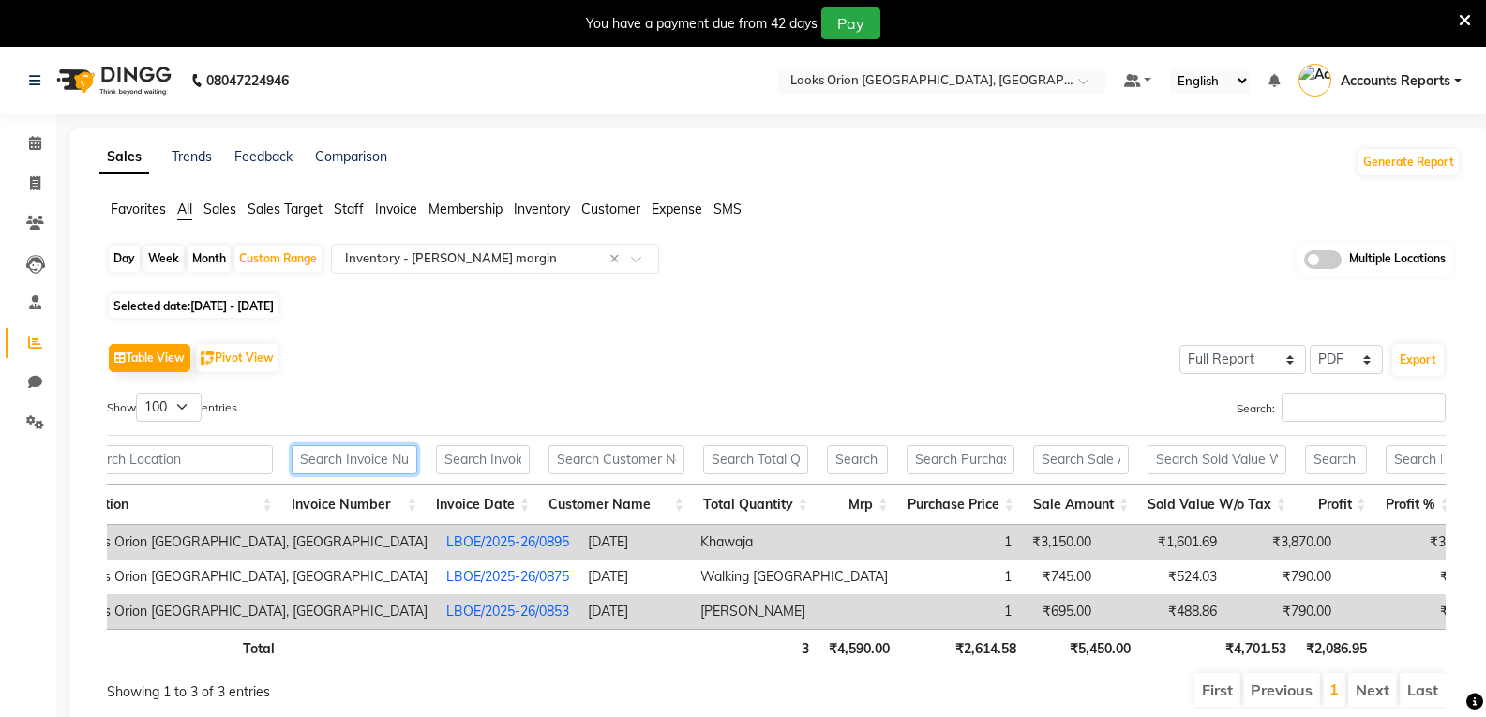
click at [391, 461] on input "text" at bounding box center [355, 459] width 126 height 29
click at [475, 458] on input "text" at bounding box center [483, 459] width 94 height 29
click at [622, 457] on input "text" at bounding box center [617, 459] width 136 height 29
click at [777, 465] on input "text" at bounding box center [755, 459] width 105 height 29
